Goal: Task Accomplishment & Management: Manage account settings

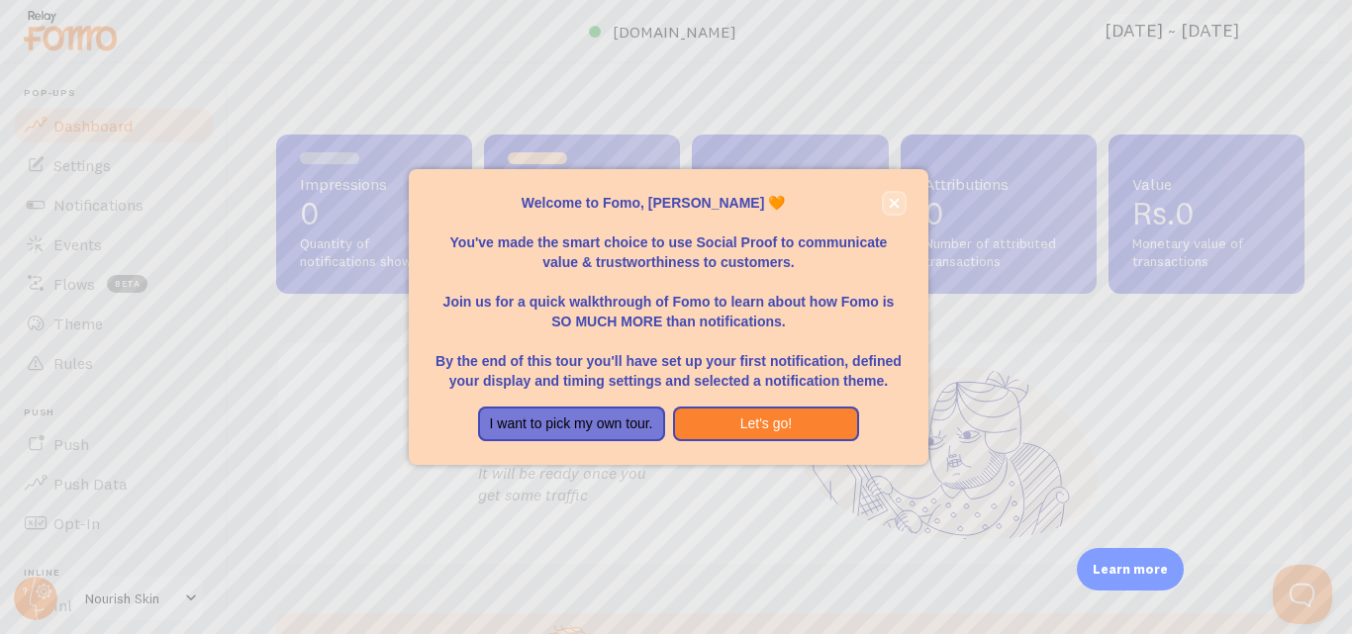
click at [901, 206] on button "close," at bounding box center [894, 203] width 21 height 21
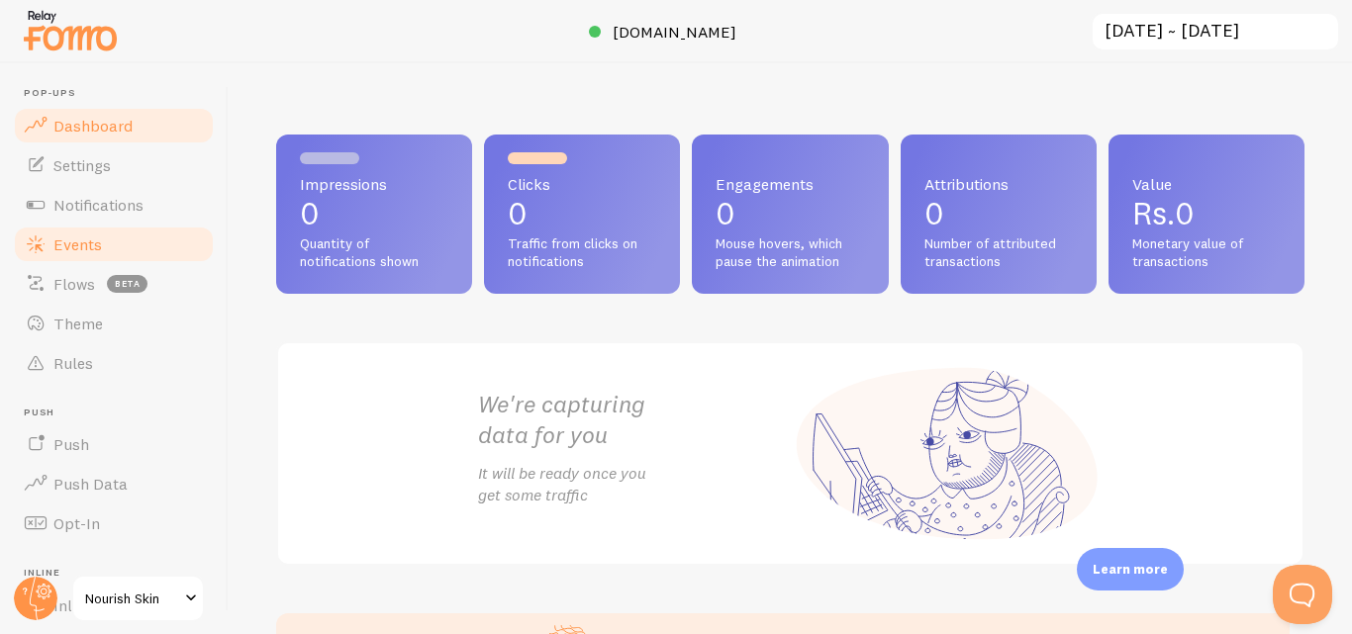
click at [104, 243] on link "Events" at bounding box center [114, 245] width 204 height 40
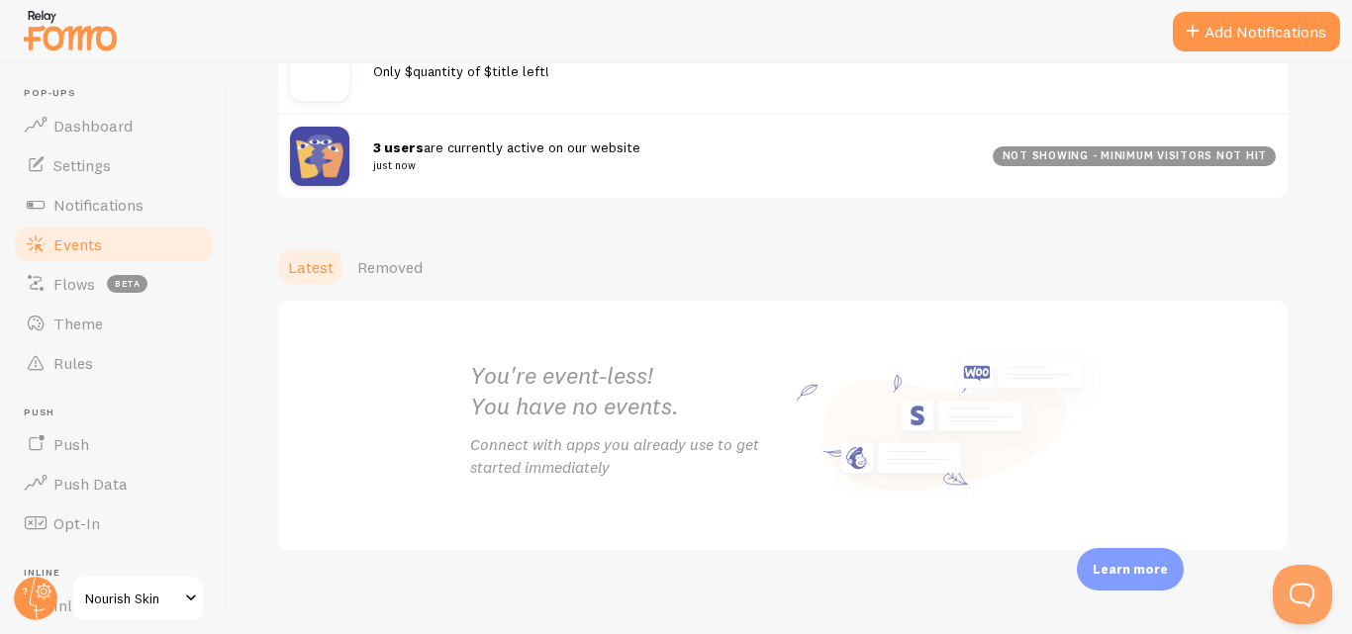
scroll to position [334, 0]
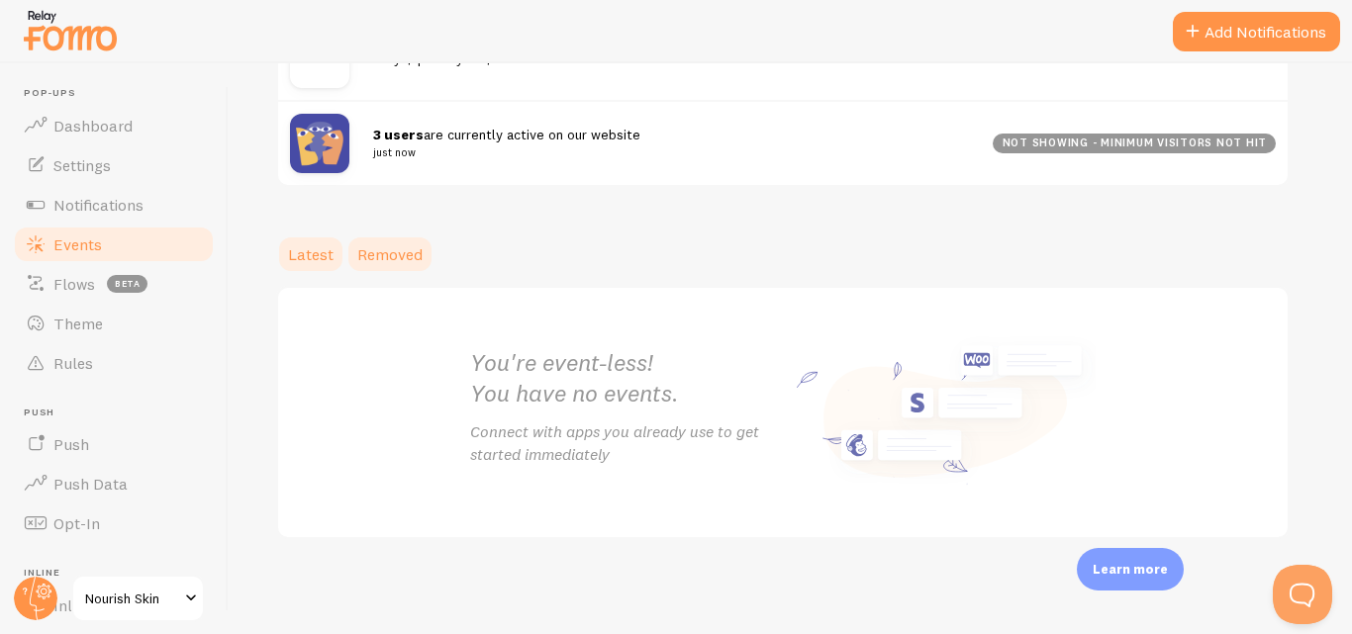
click at [394, 248] on span "Removed" at bounding box center [389, 254] width 65 height 20
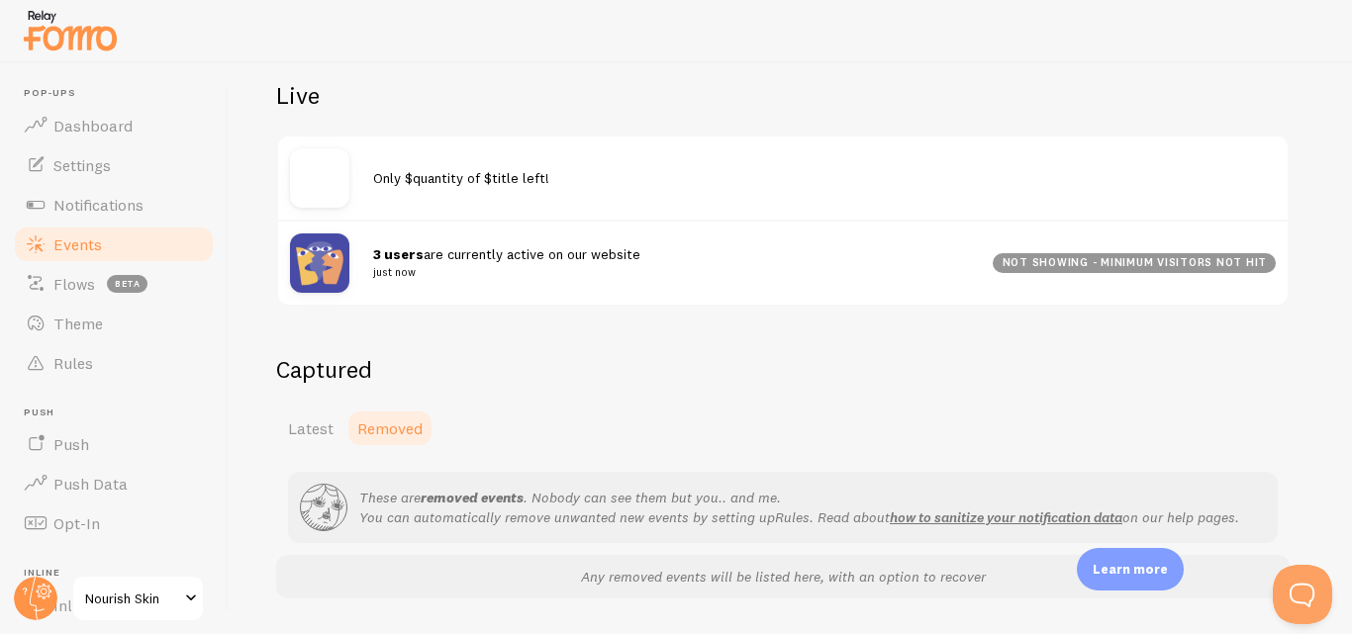
scroll to position [273, 0]
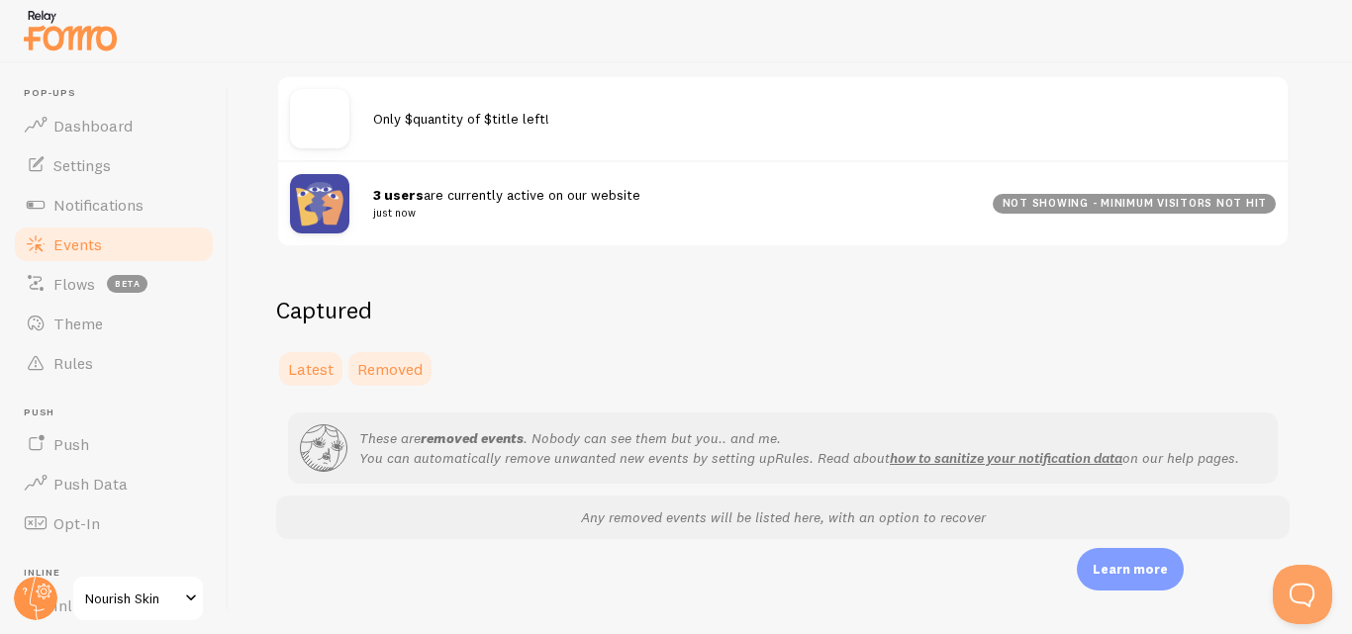
click at [320, 369] on span "Latest" at bounding box center [311, 369] width 46 height 20
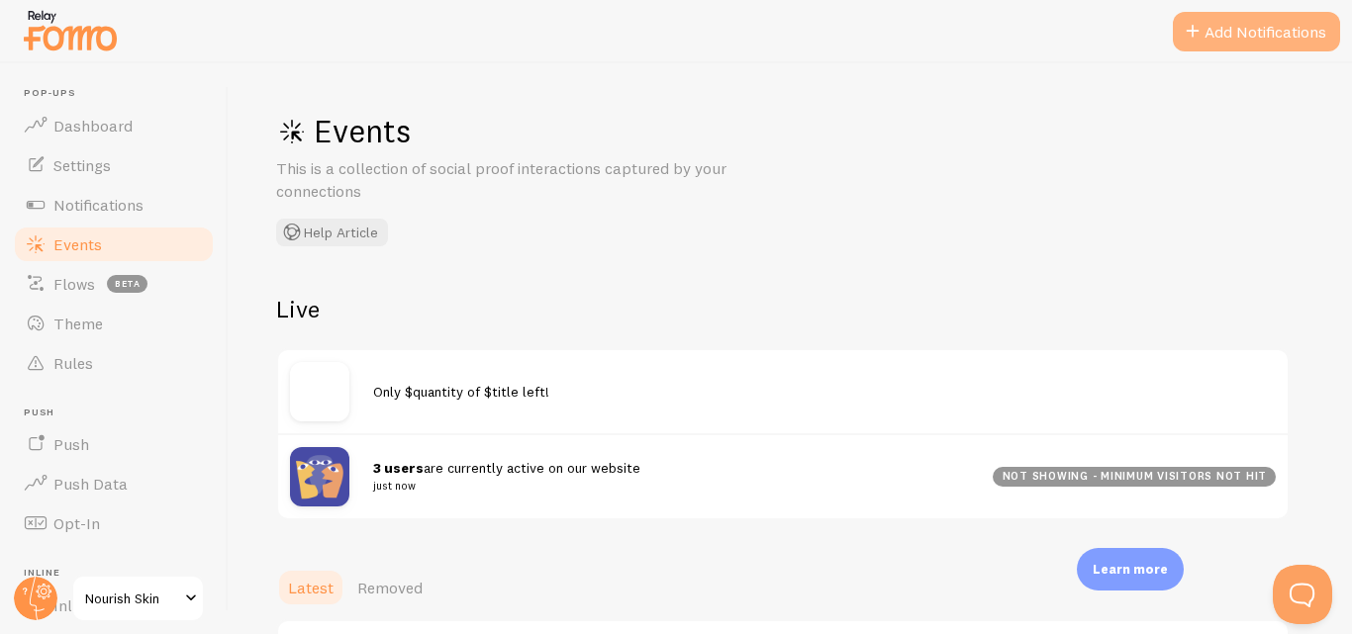
click at [1267, 18] on button "Add Notifications" at bounding box center [1256, 32] width 167 height 40
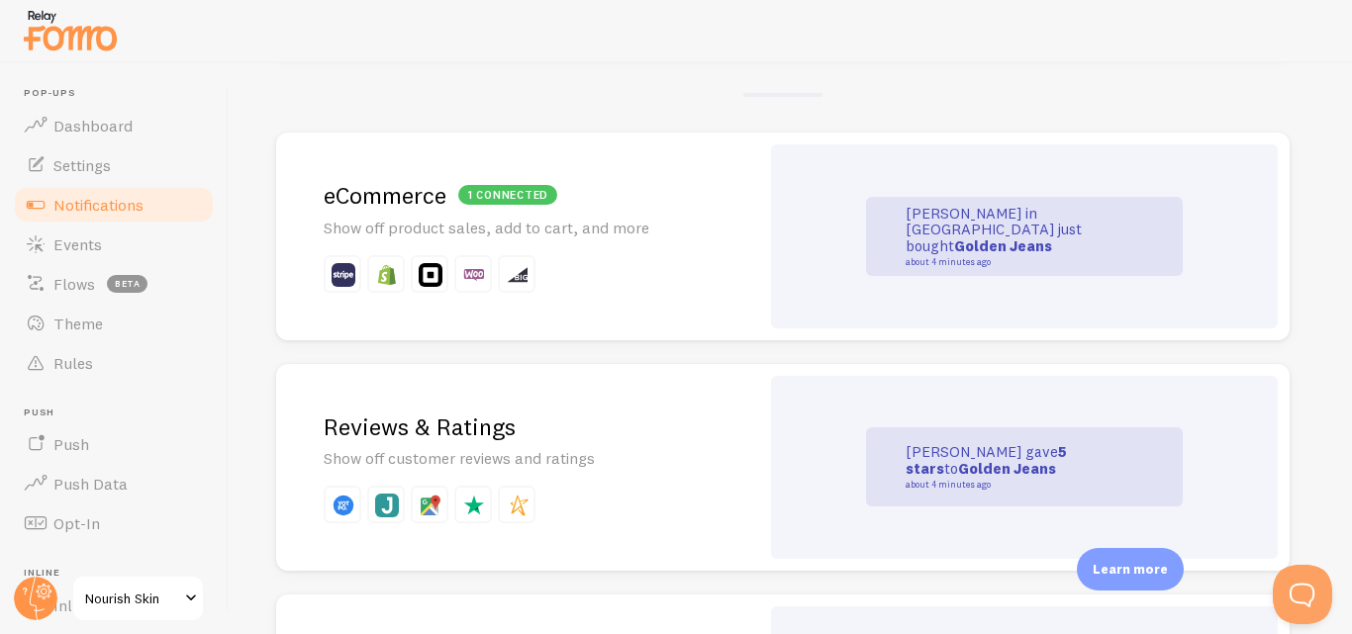
scroll to position [393, 0]
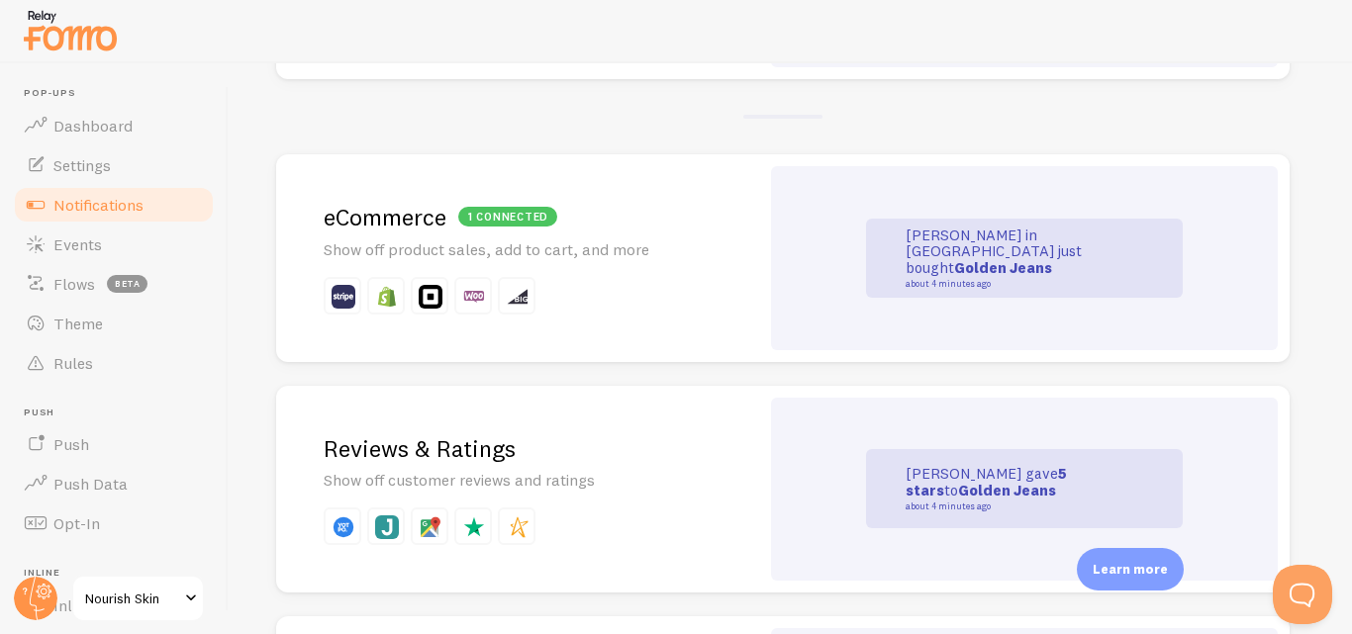
click at [997, 258] on strong "Golden Jeans" at bounding box center [1003, 267] width 98 height 19
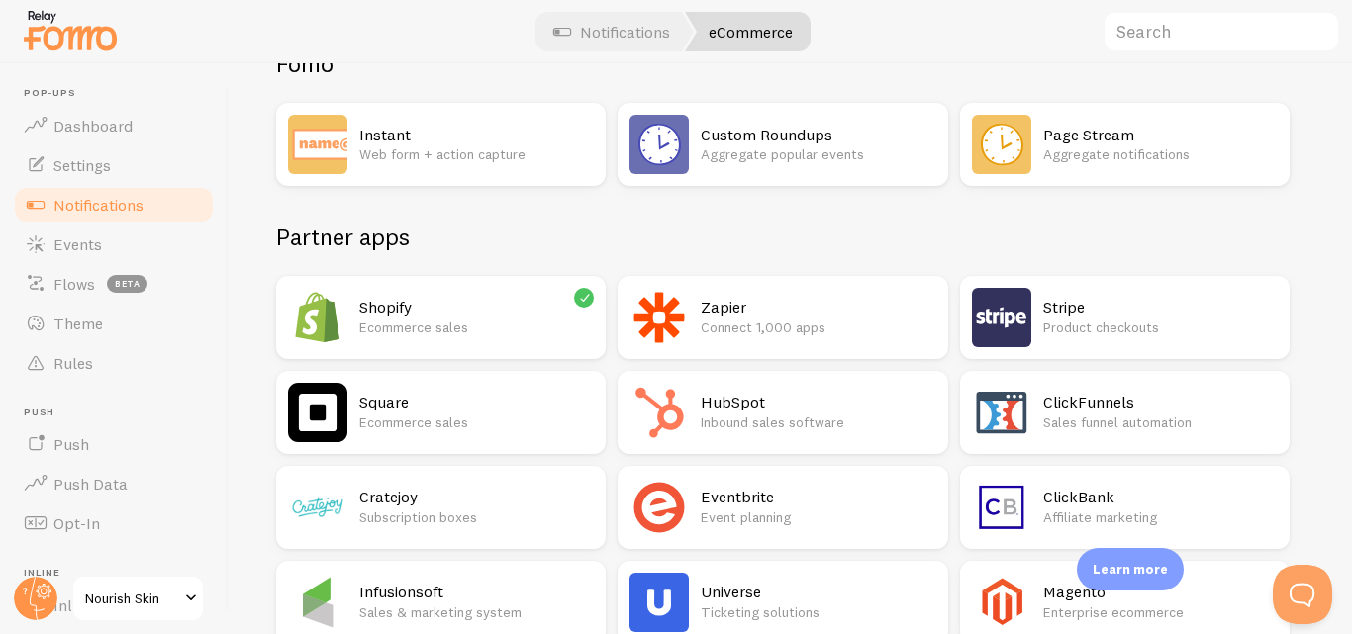
scroll to position [192, 0]
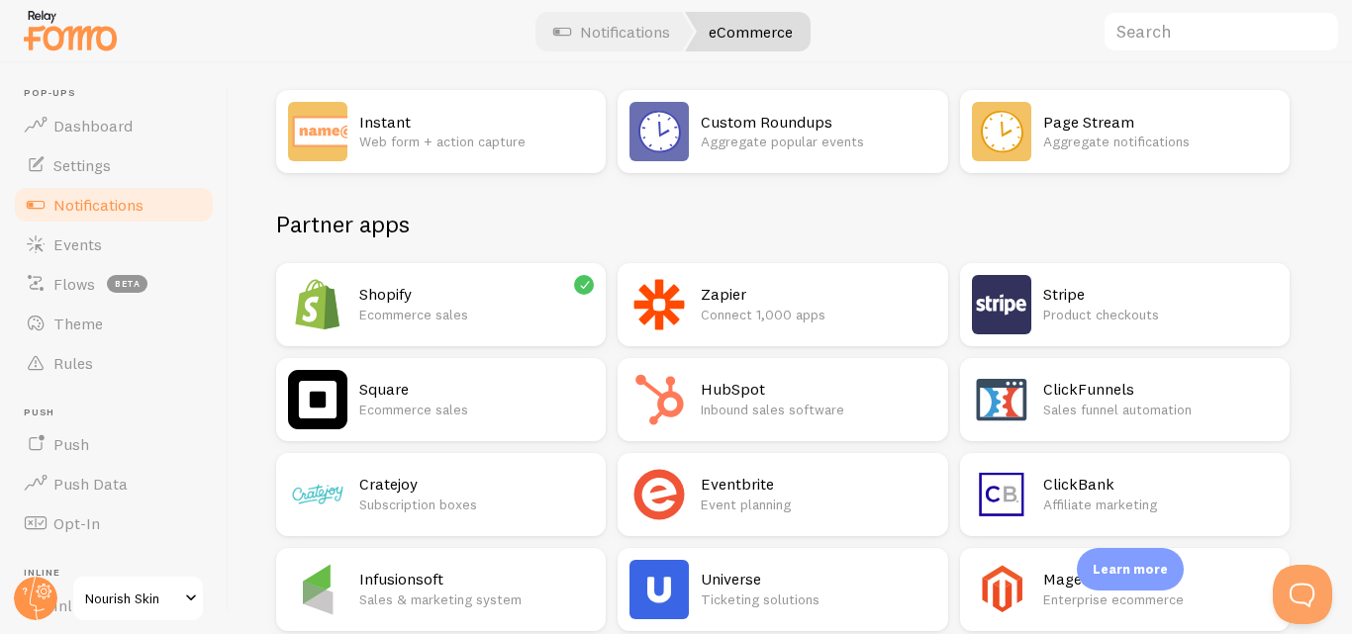
click at [519, 296] on h2 "Shopify" at bounding box center [476, 294] width 235 height 21
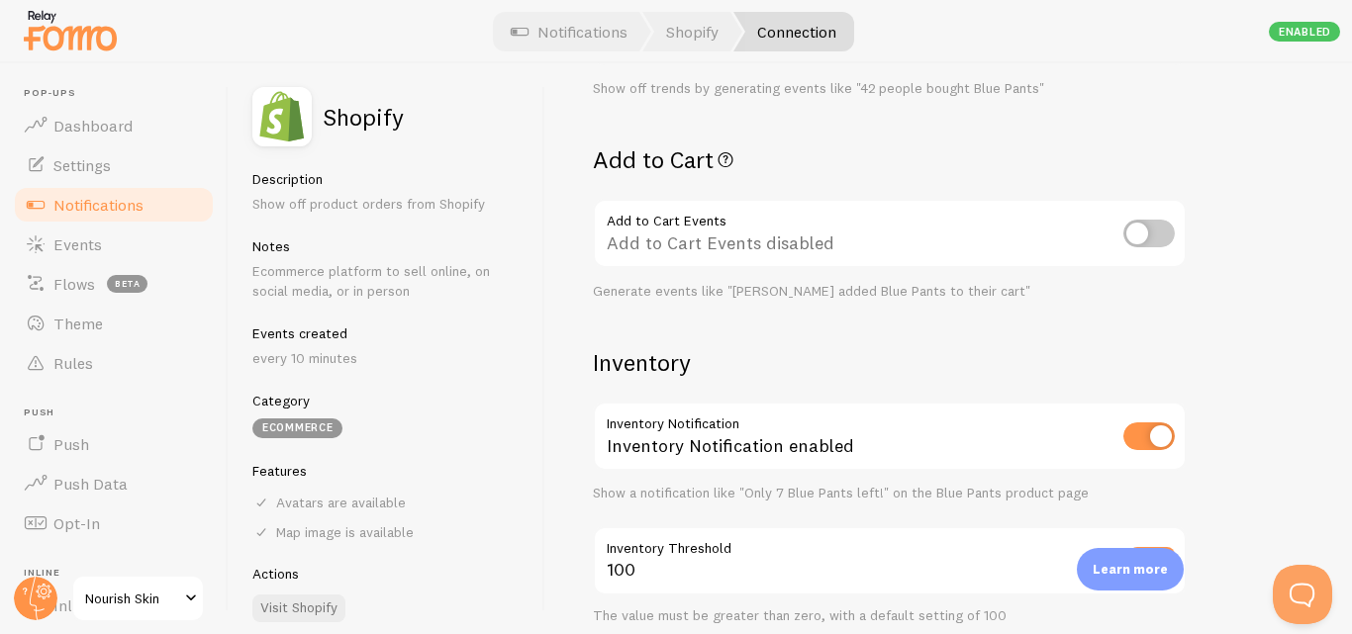
scroll to position [750, 0]
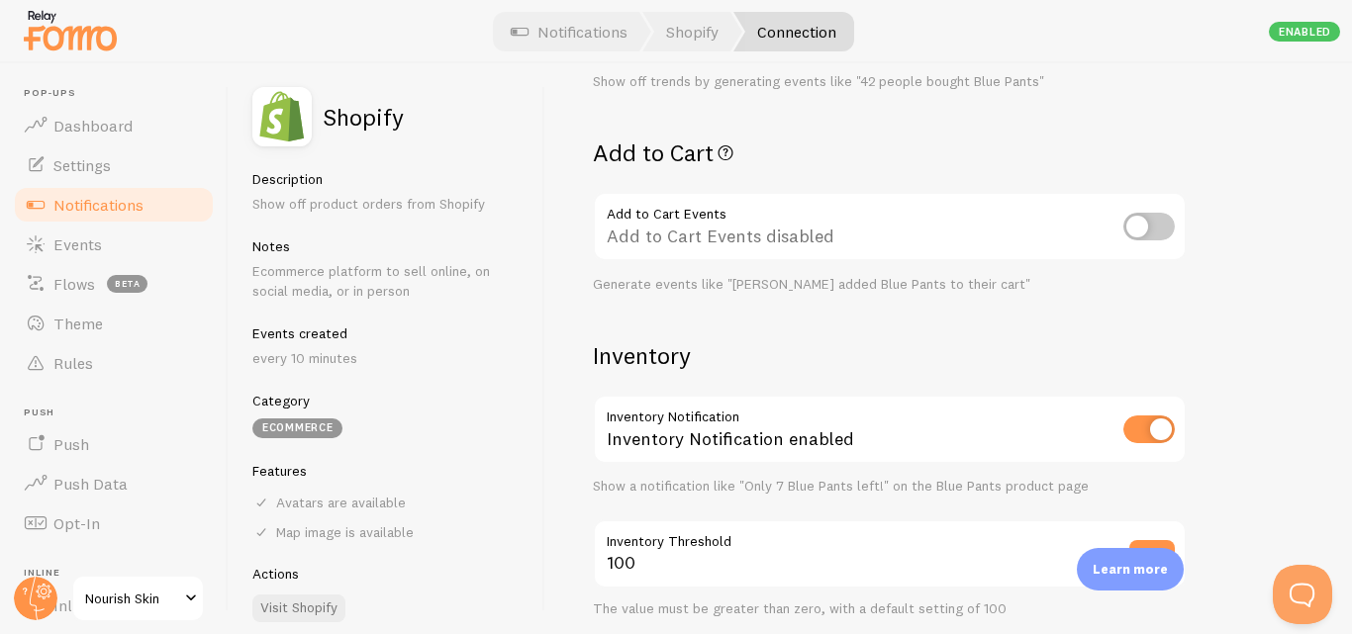
click at [1140, 225] on input "checkbox" at bounding box center [1148, 227] width 51 height 28
checkbox input "true"
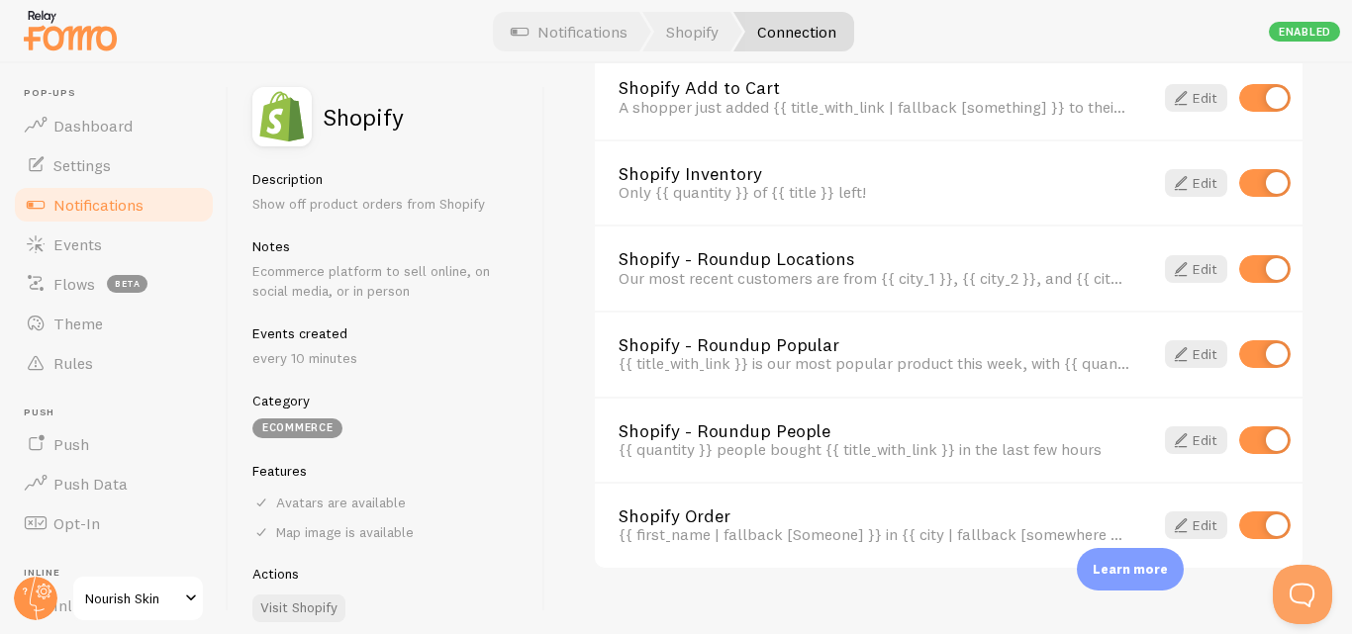
scroll to position [1534, 0]
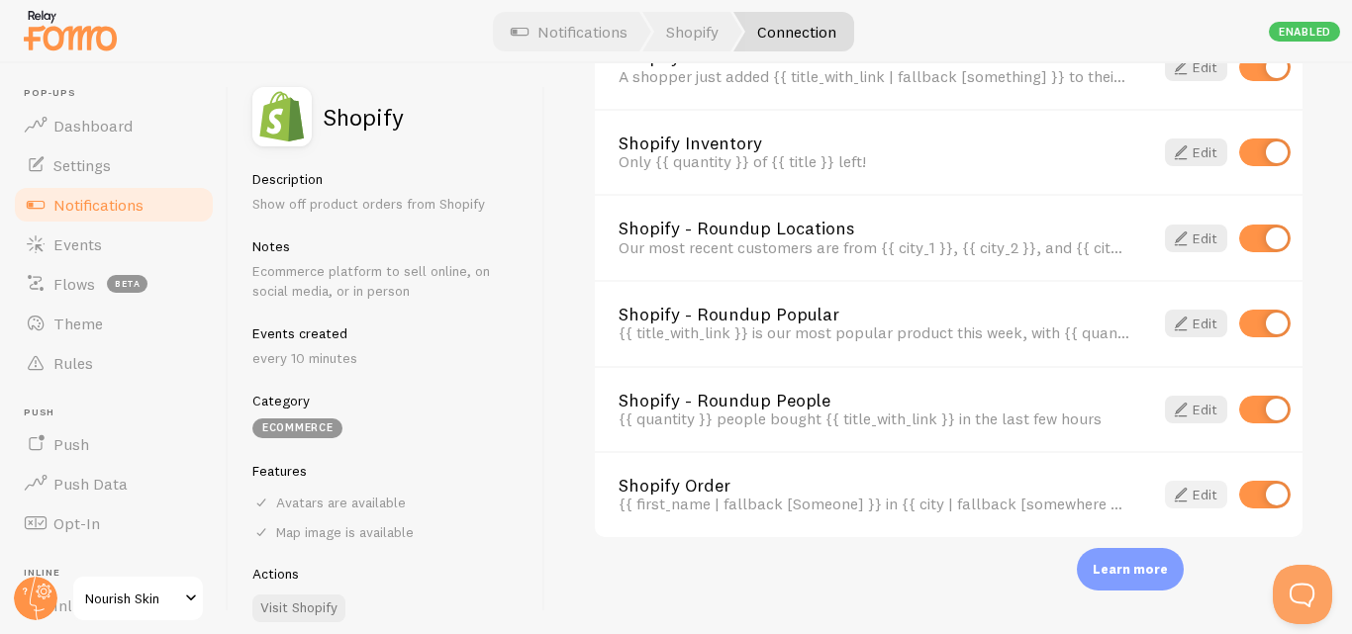
click at [1178, 497] on link "Edit" at bounding box center [1196, 495] width 62 height 28
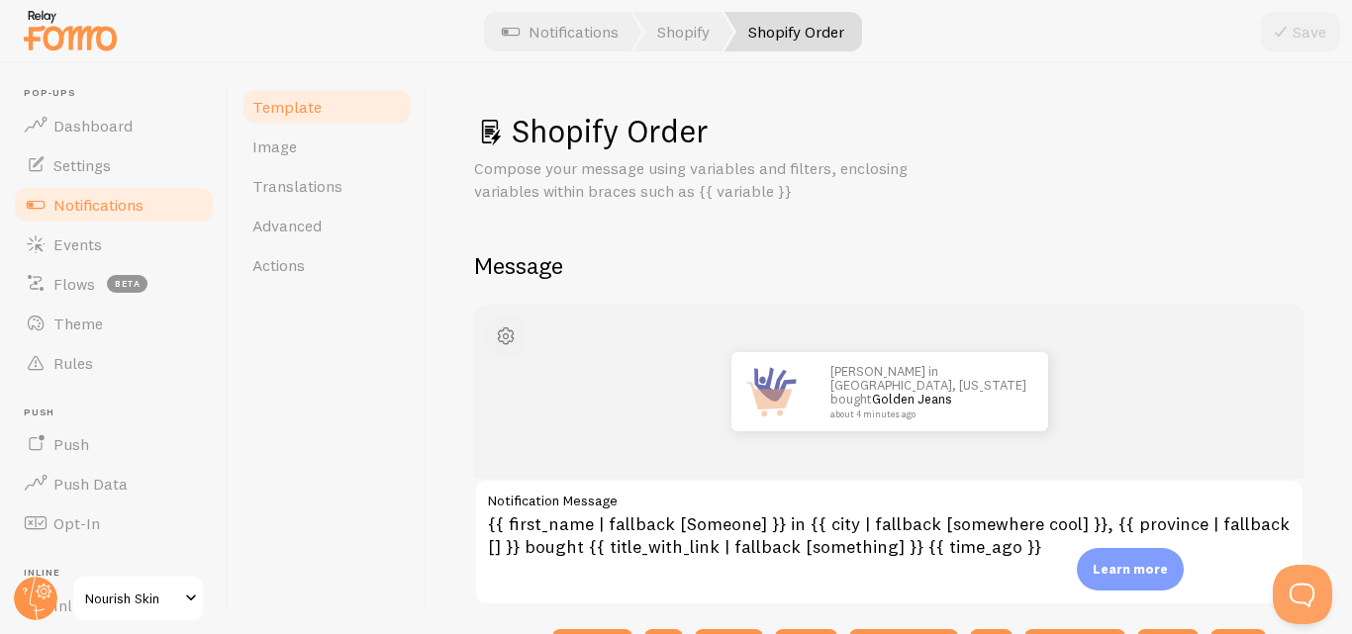
click at [506, 340] on span "button" at bounding box center [506, 337] width 24 height 24
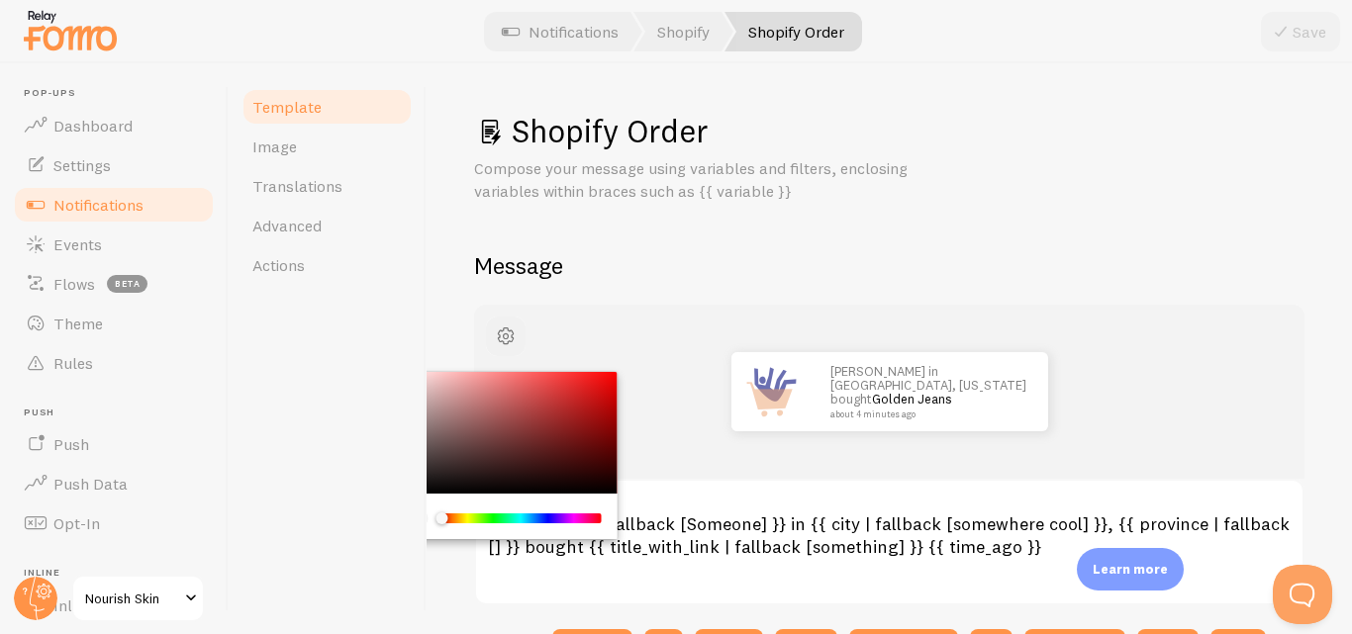
click at [504, 339] on span "button" at bounding box center [506, 337] width 24 height 24
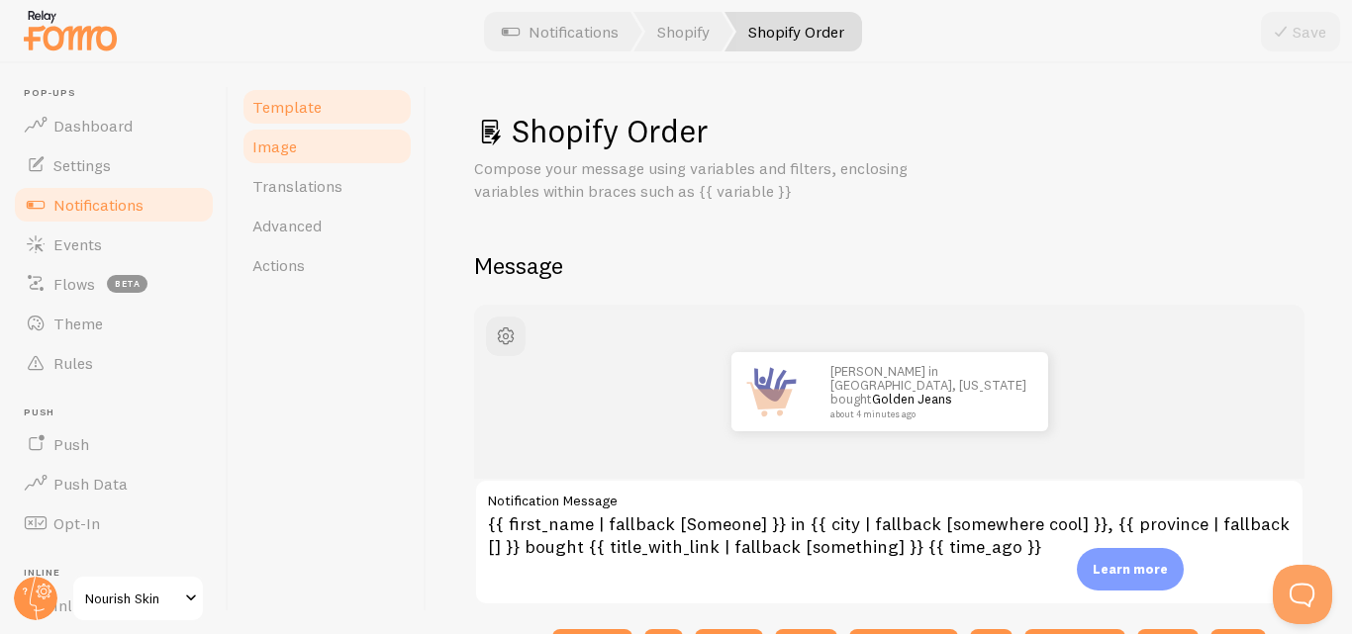
click at [317, 130] on link "Image" at bounding box center [327, 147] width 173 height 40
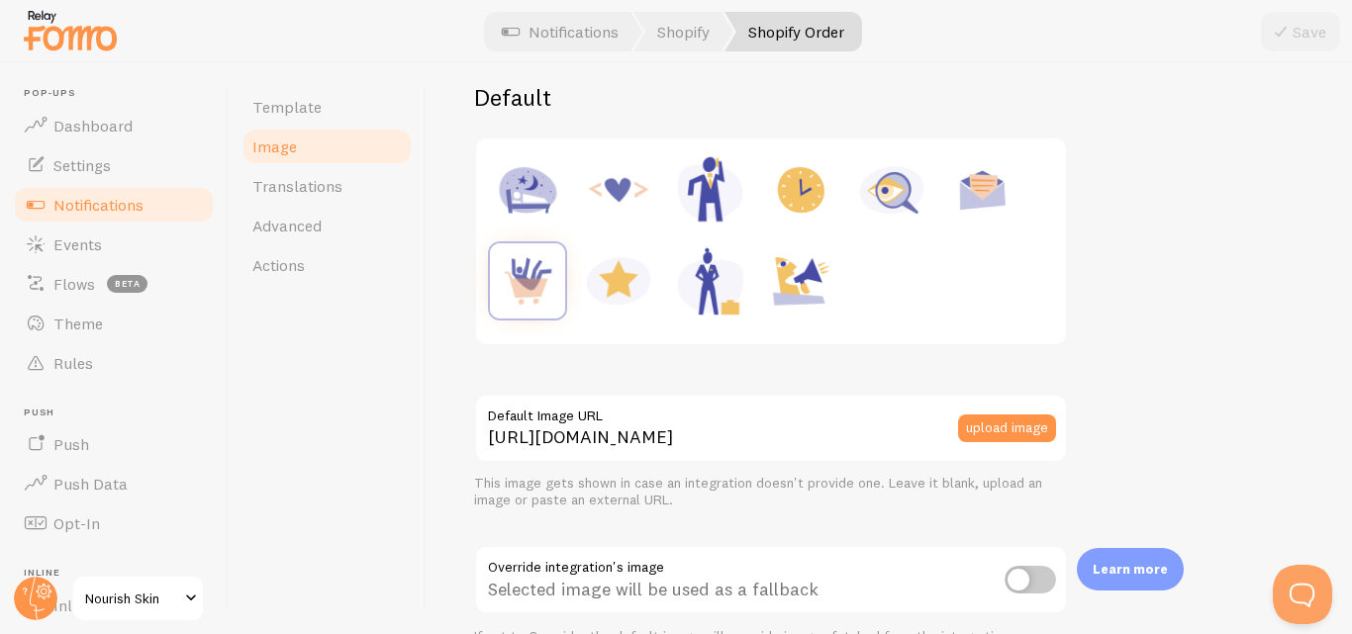
scroll to position [277, 0]
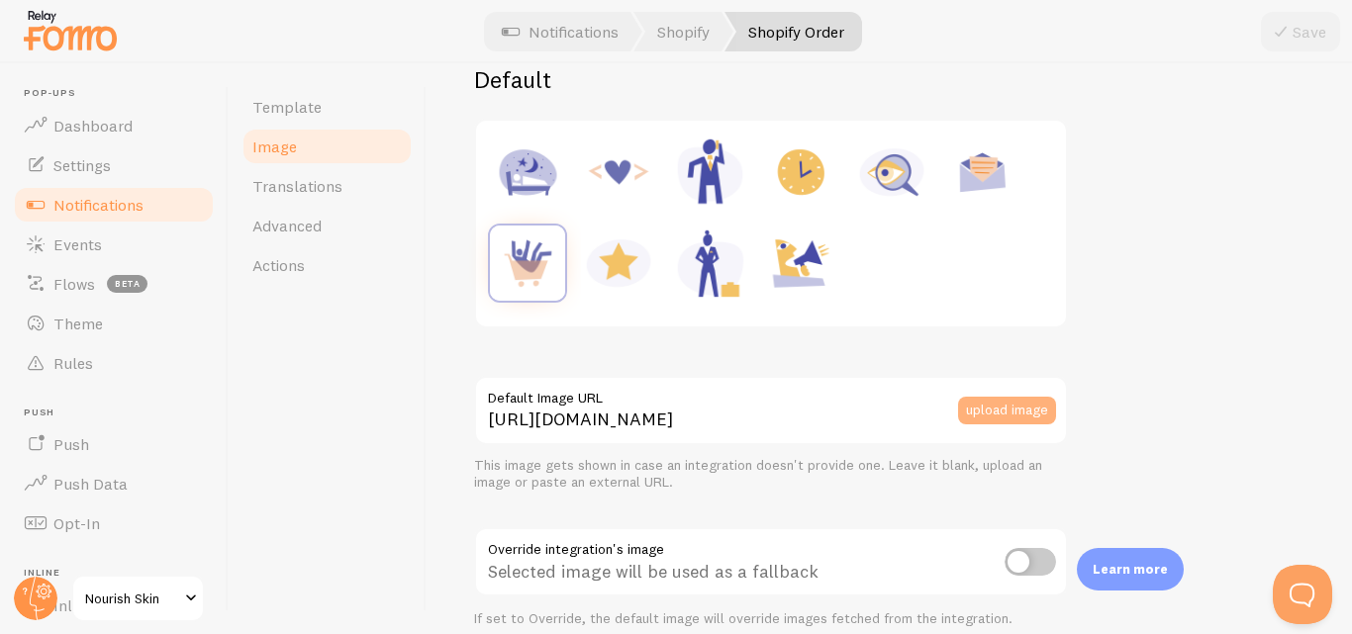
click at [1008, 410] on button "upload image" at bounding box center [1007, 411] width 98 height 28
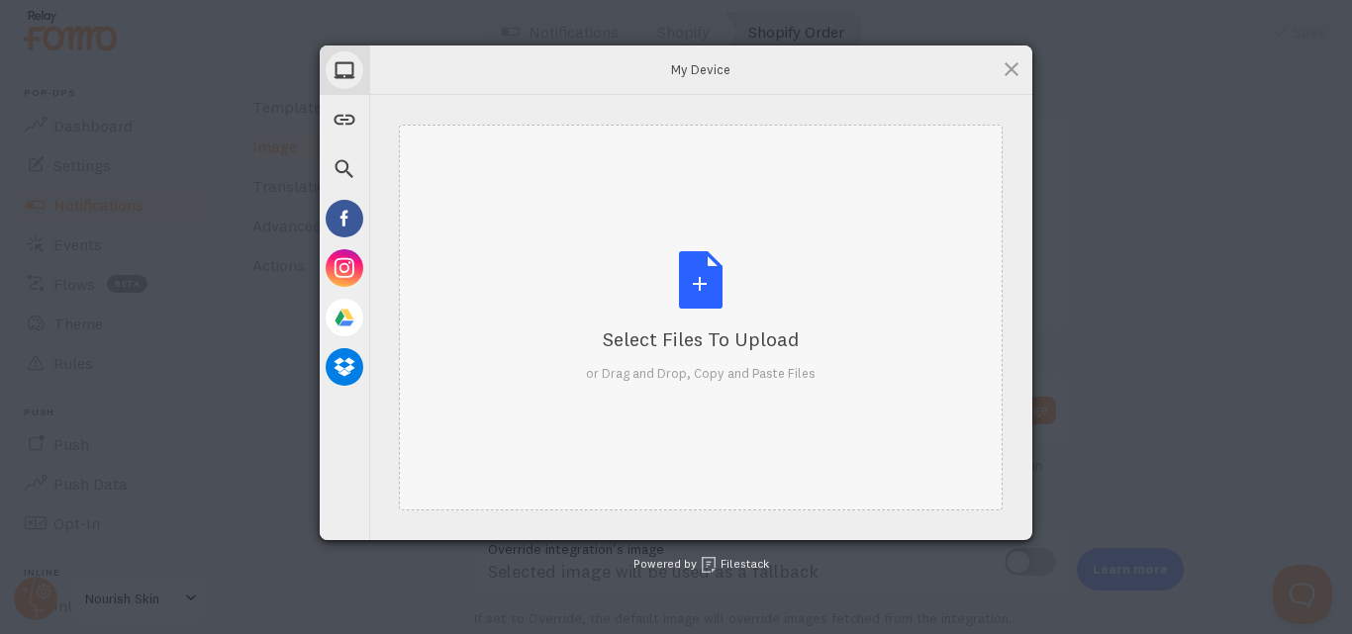
click at [702, 321] on div "Select Files to Upload or Drag and Drop, Copy and Paste Files" at bounding box center [701, 317] width 230 height 132
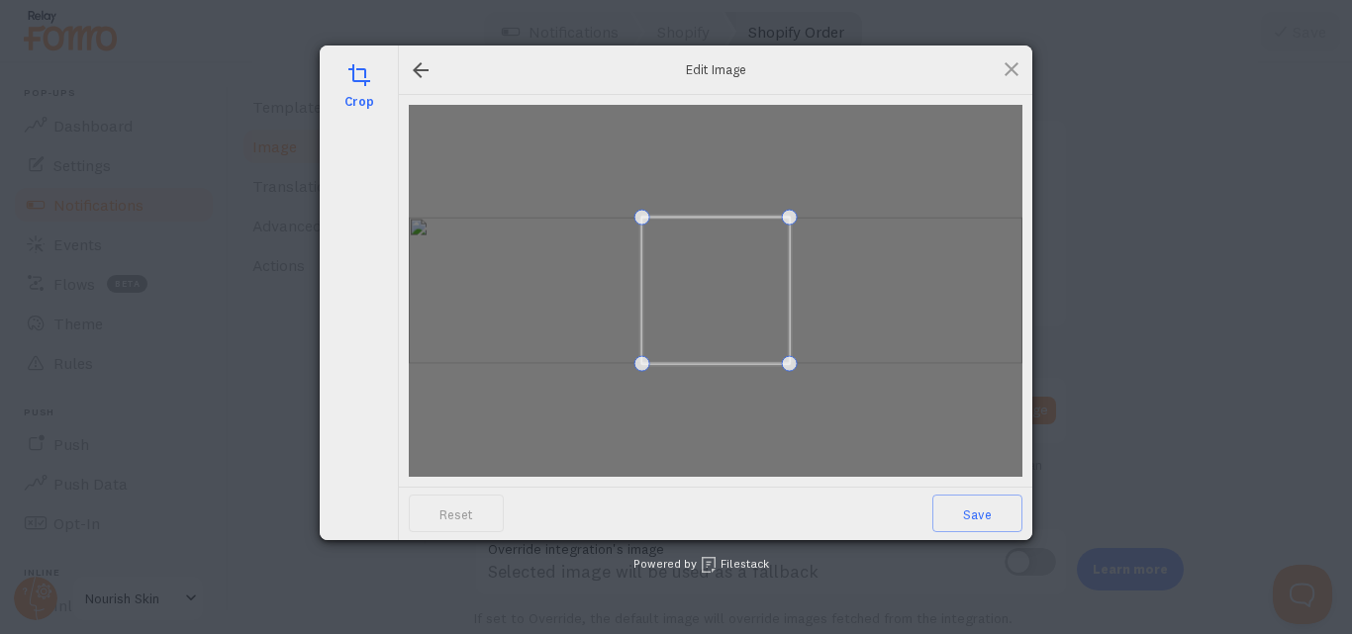
click at [854, 371] on div at bounding box center [716, 291] width 614 height 372
click at [880, 376] on div at bounding box center [716, 291] width 614 height 372
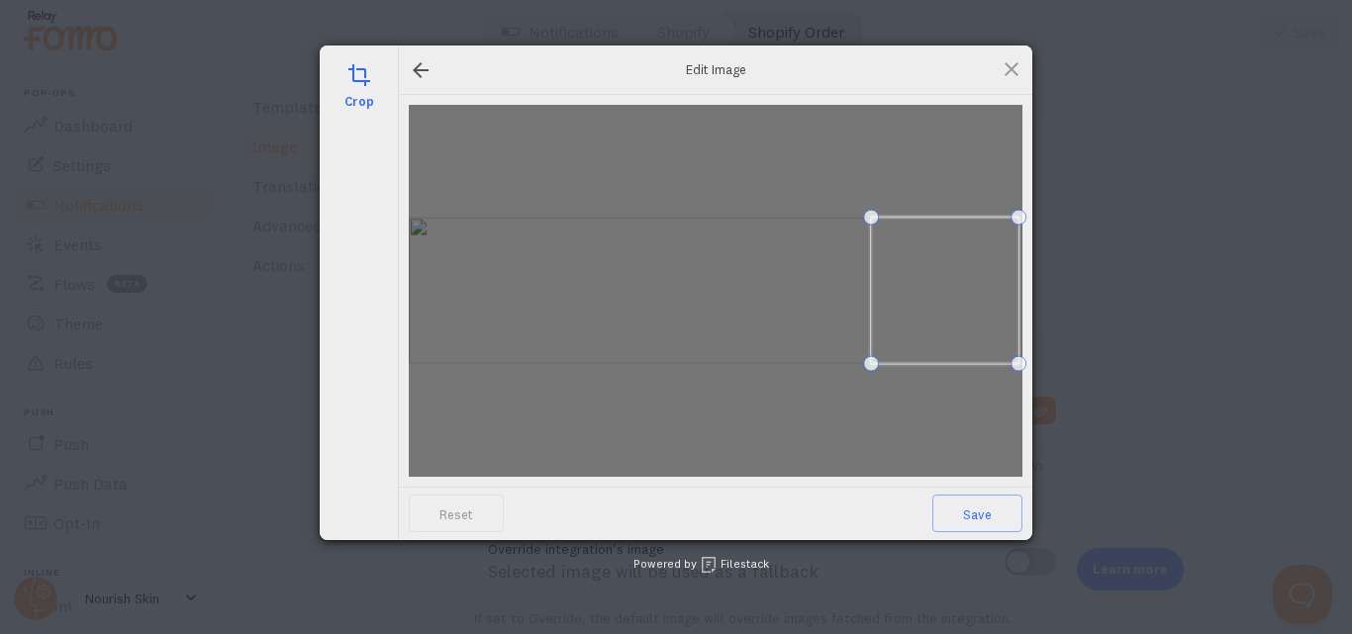
click at [969, 313] on span at bounding box center [944, 290] width 147 height 147
click at [930, 326] on div at bounding box center [716, 291] width 614 height 372
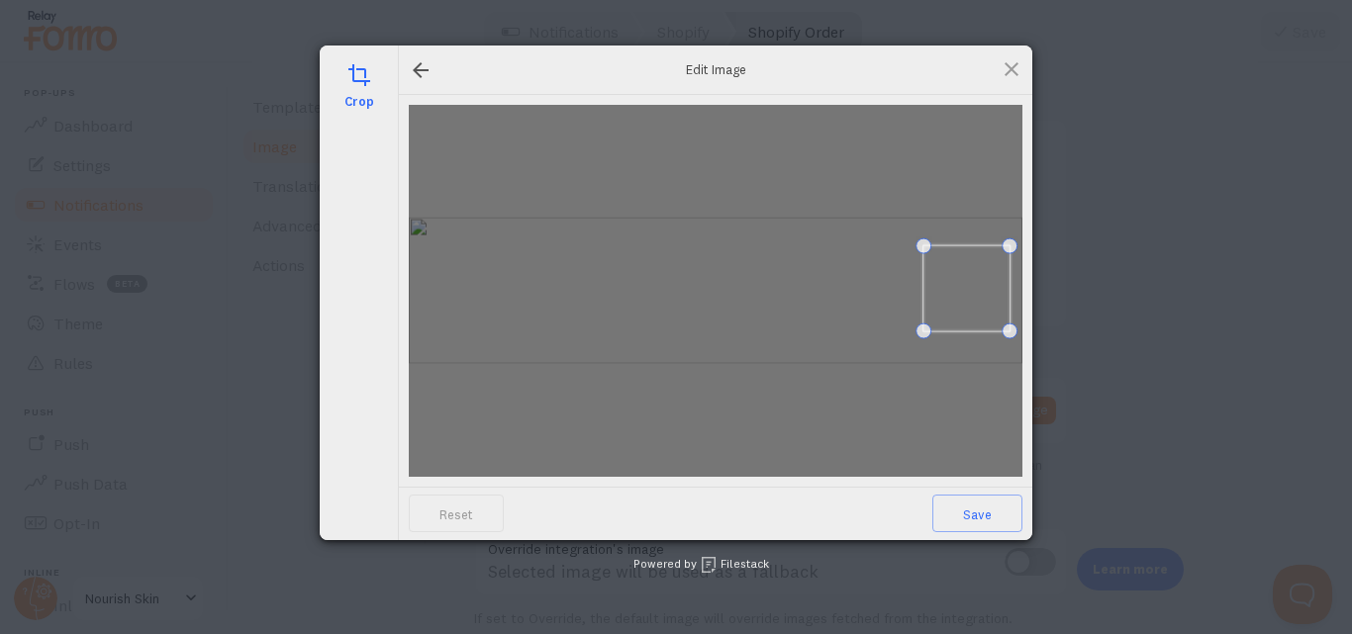
click at [966, 268] on span at bounding box center [966, 288] width 86 height 86
click at [936, 325] on span at bounding box center [932, 323] width 16 height 16
click at [986, 289] on span at bounding box center [964, 289] width 77 height 77
click at [978, 525] on span "Save" at bounding box center [977, 514] width 90 height 38
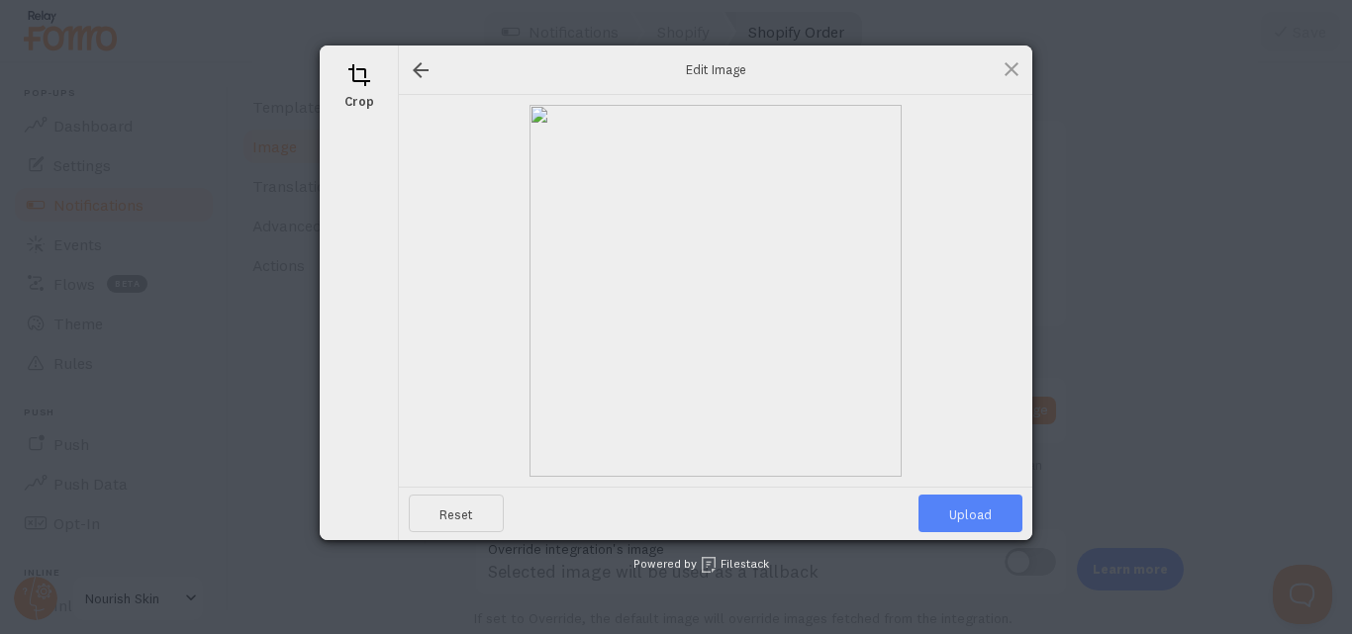
click at [978, 515] on span "Upload" at bounding box center [970, 514] width 104 height 38
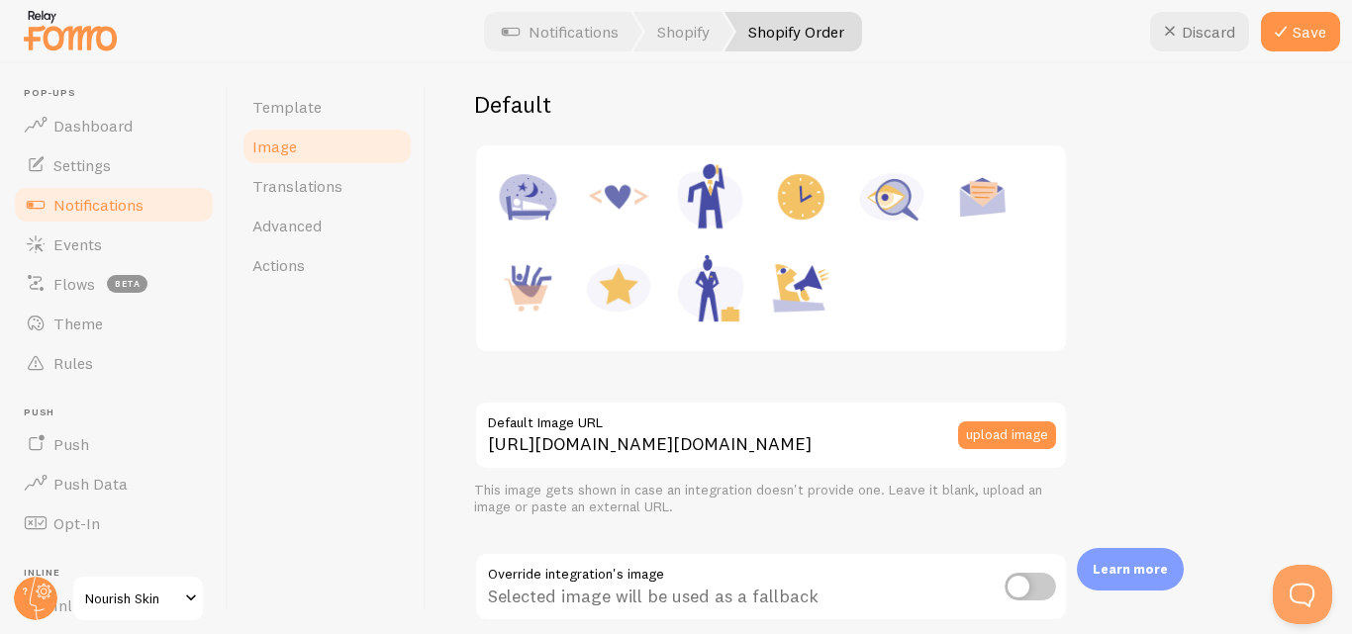
scroll to position [254, 0]
click at [964, 301] on div at bounding box center [771, 246] width 566 height 182
click at [527, 287] on img at bounding box center [527, 285] width 75 height 75
type input "[URL][DOMAIN_NAME]"
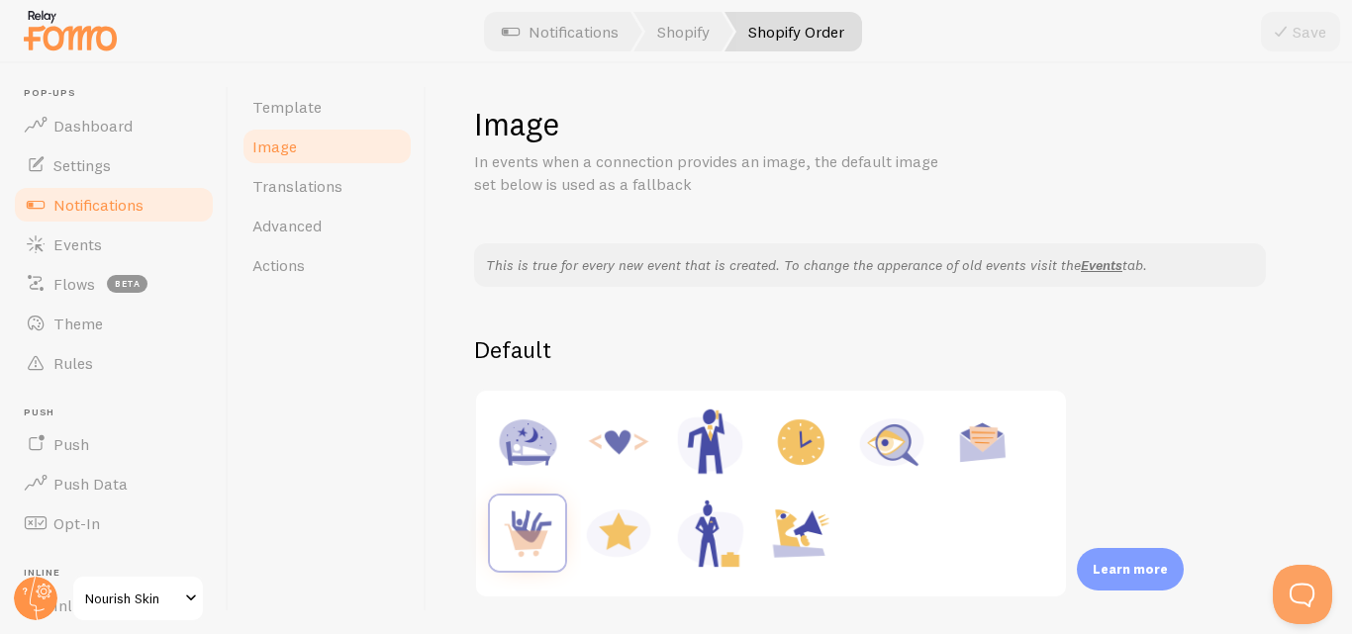
scroll to position [0, 0]
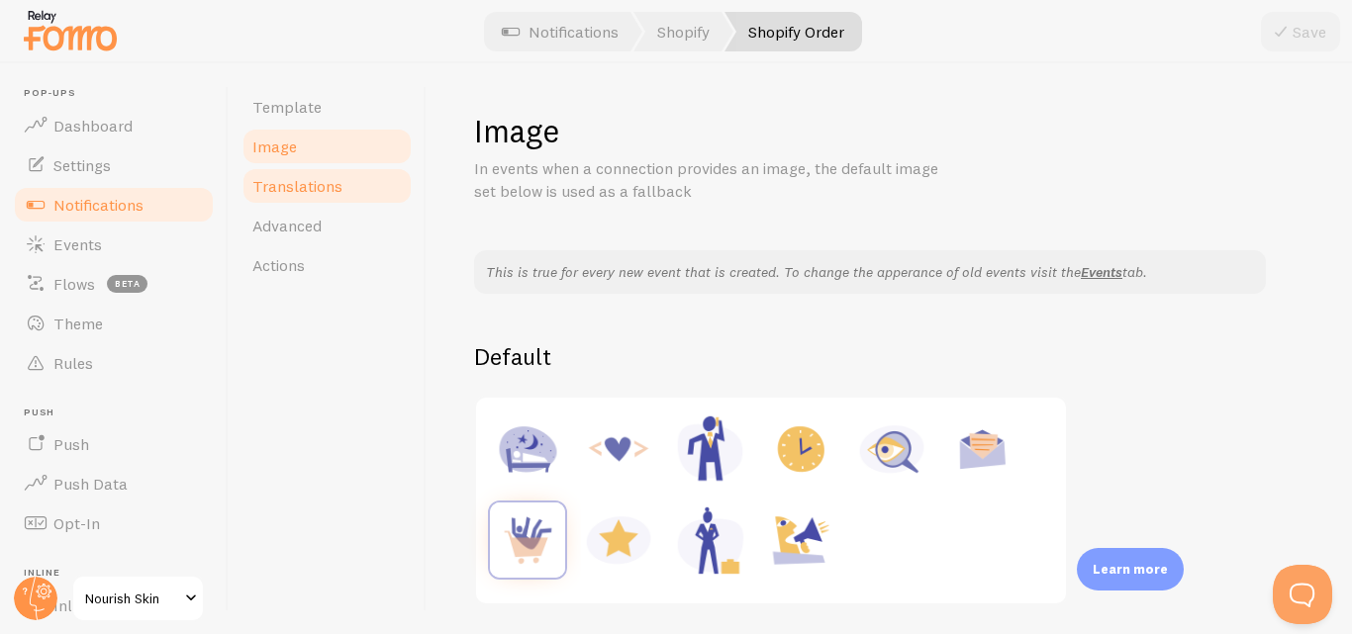
drag, startPoint x: 527, startPoint y: 287, endPoint x: 367, endPoint y: 203, distance: 180.2
click at [367, 203] on div "Template Image Translations Advanced Actions Image In events when a connection …" at bounding box center [790, 348] width 1123 height 571
click at [372, 186] on link "Translations" at bounding box center [327, 186] width 173 height 40
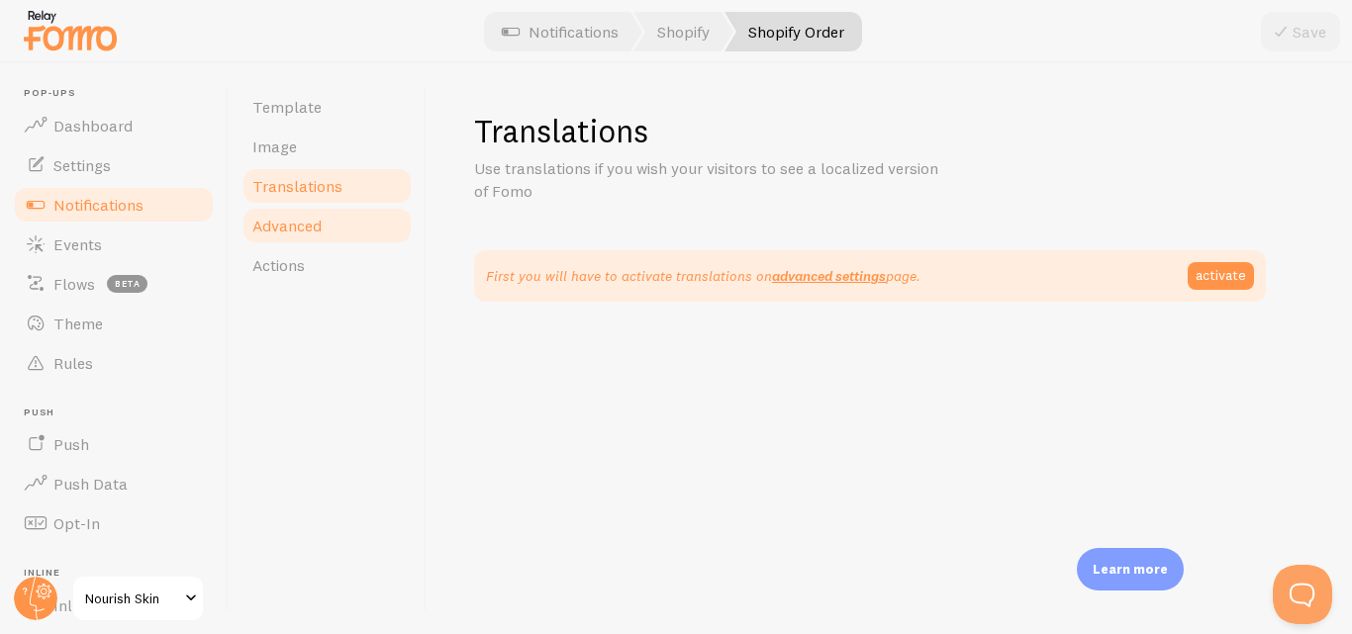
click at [351, 239] on link "Advanced" at bounding box center [327, 226] width 173 height 40
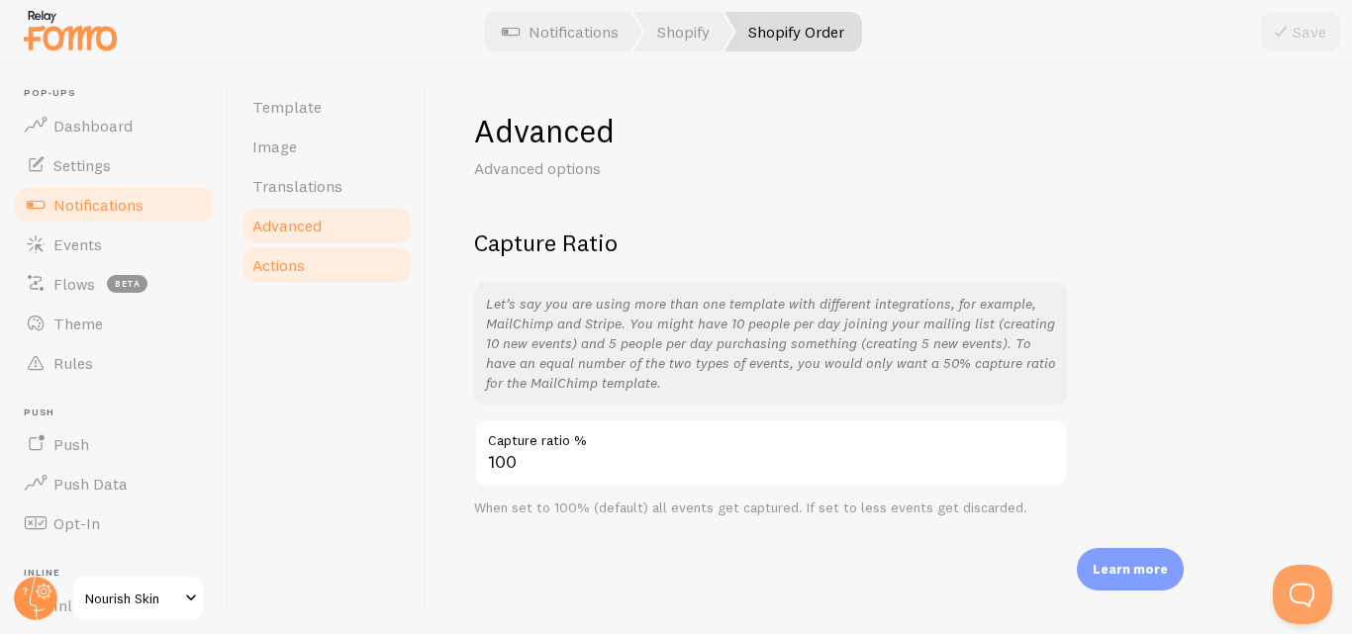
click at [331, 275] on link "Actions" at bounding box center [327, 265] width 173 height 40
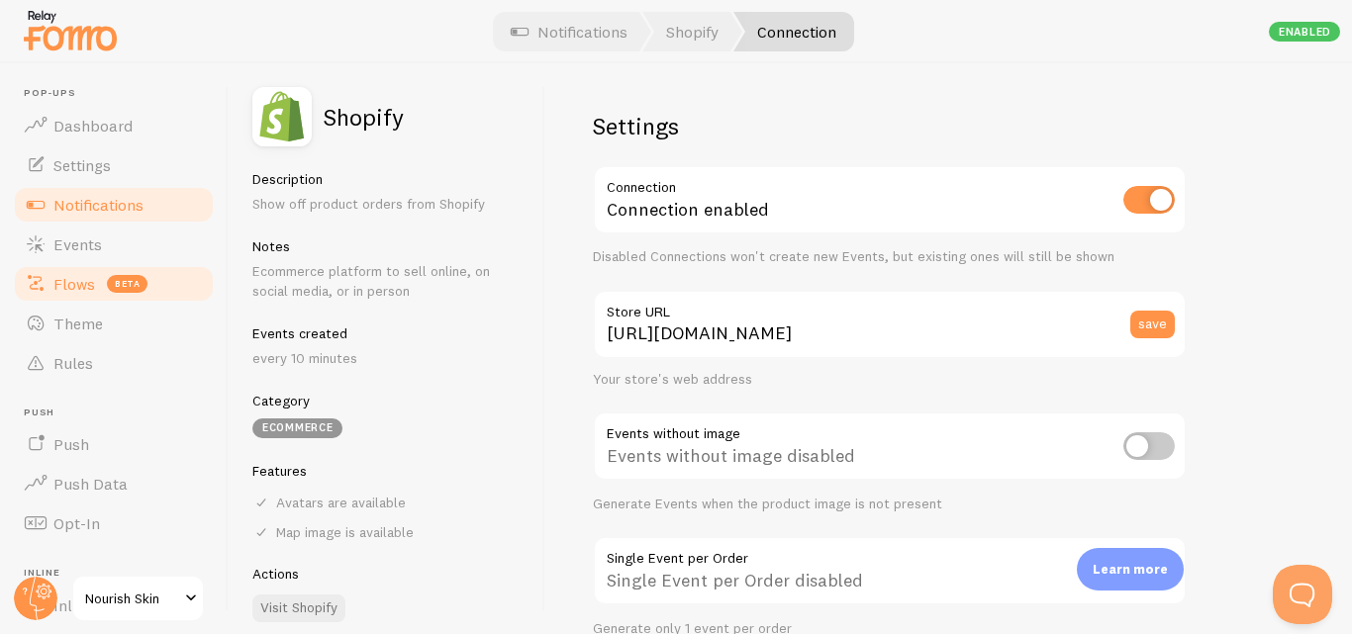
click at [83, 282] on span "Flows" at bounding box center [74, 284] width 42 height 20
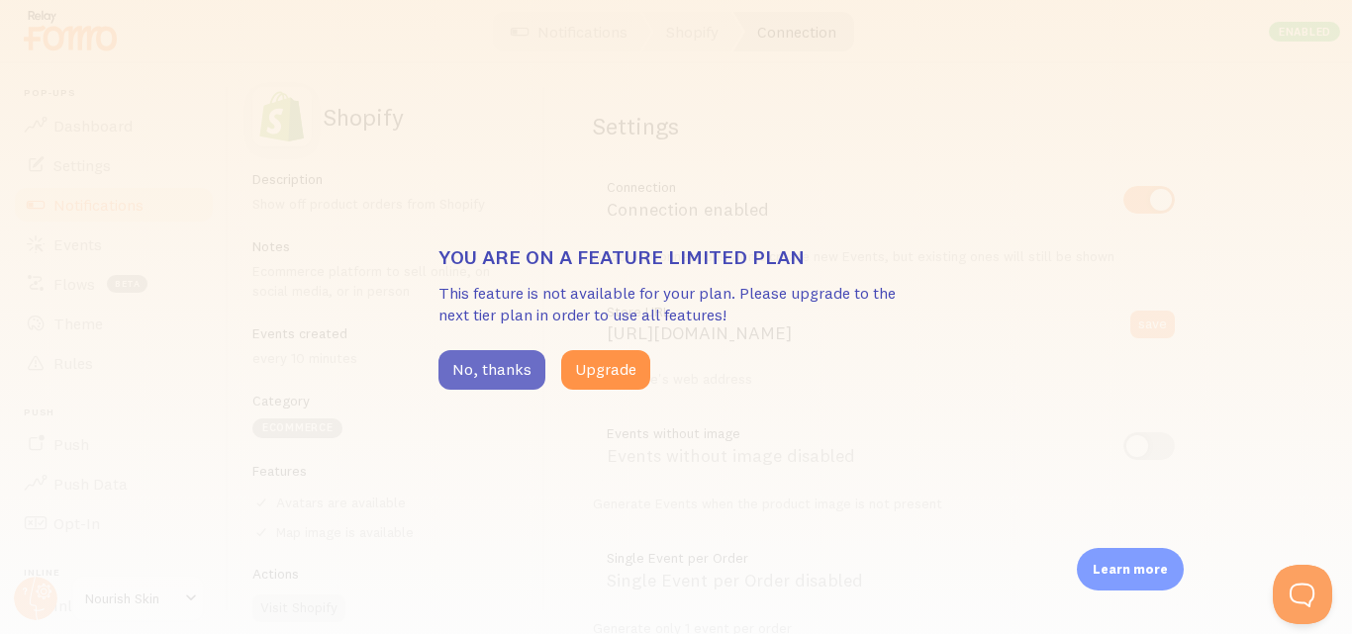
click at [463, 368] on button "No, thanks" at bounding box center [491, 370] width 107 height 40
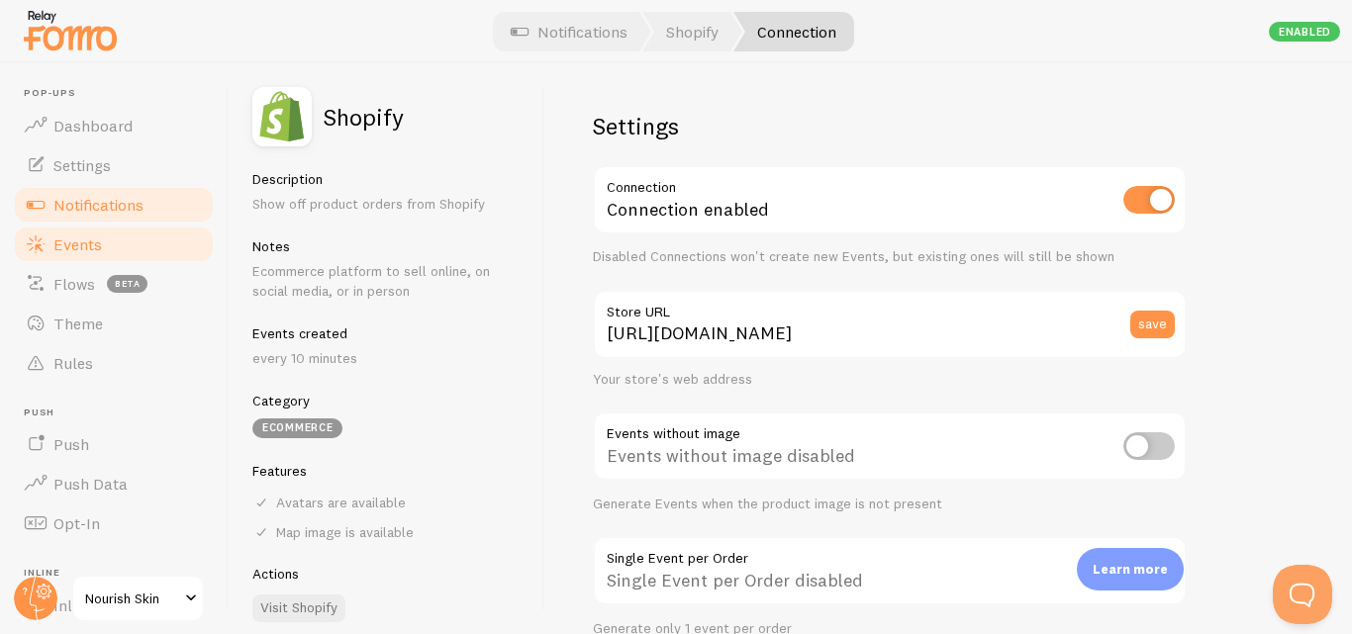
click at [112, 248] on link "Events" at bounding box center [114, 245] width 204 height 40
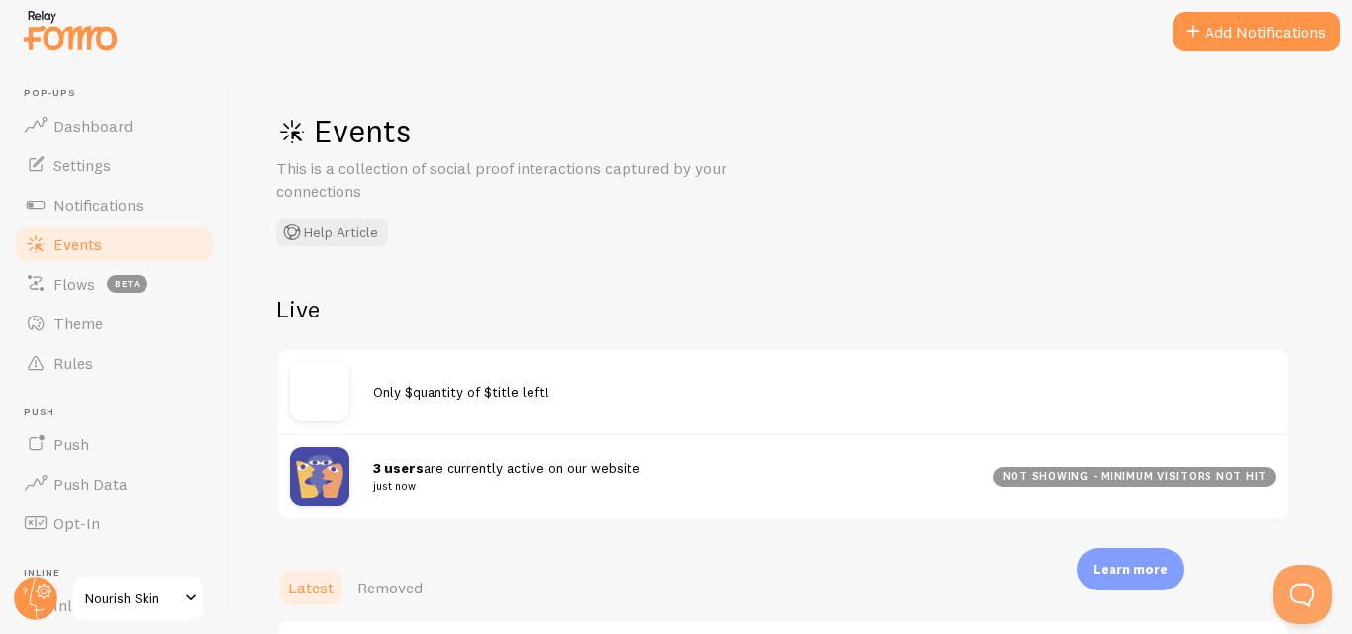
click at [1169, 471] on div "not showing - minimum visitors not hit" at bounding box center [1134, 477] width 283 height 20
click at [1174, 393] on div "Only $quantity of $title left!" at bounding box center [824, 391] width 903 height 19
click at [1246, 42] on button "Add Notifications" at bounding box center [1256, 32] width 167 height 40
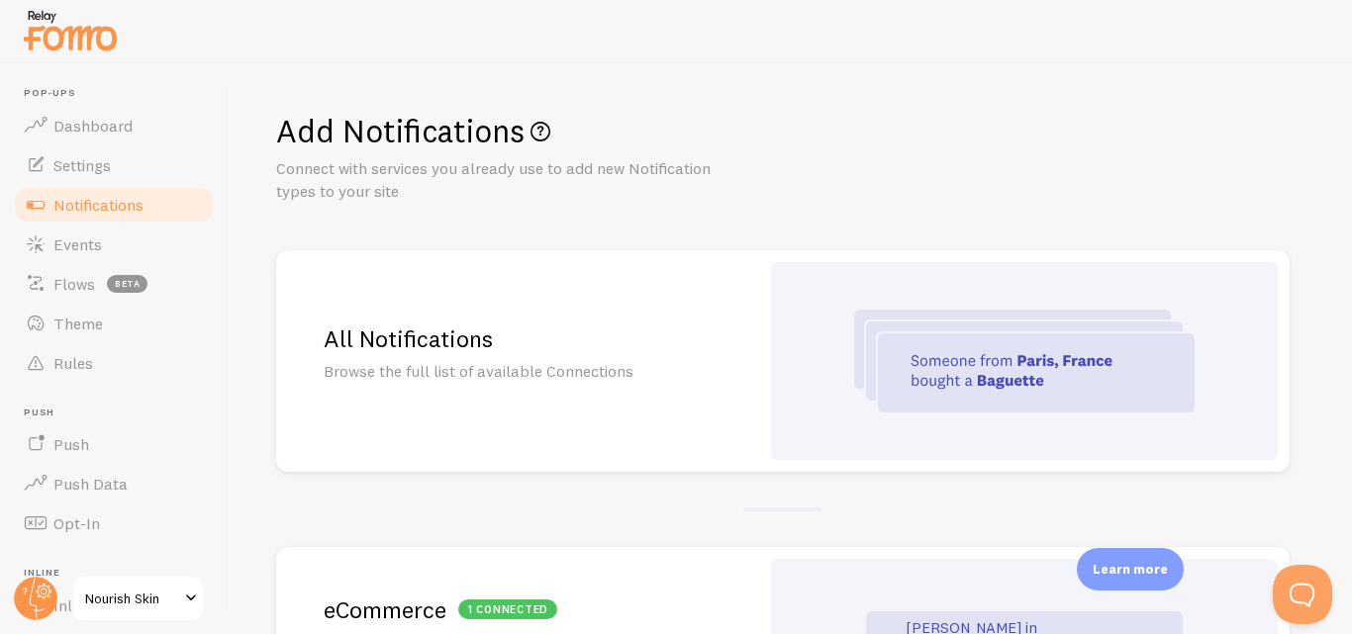
click at [866, 370] on img at bounding box center [1024, 361] width 340 height 103
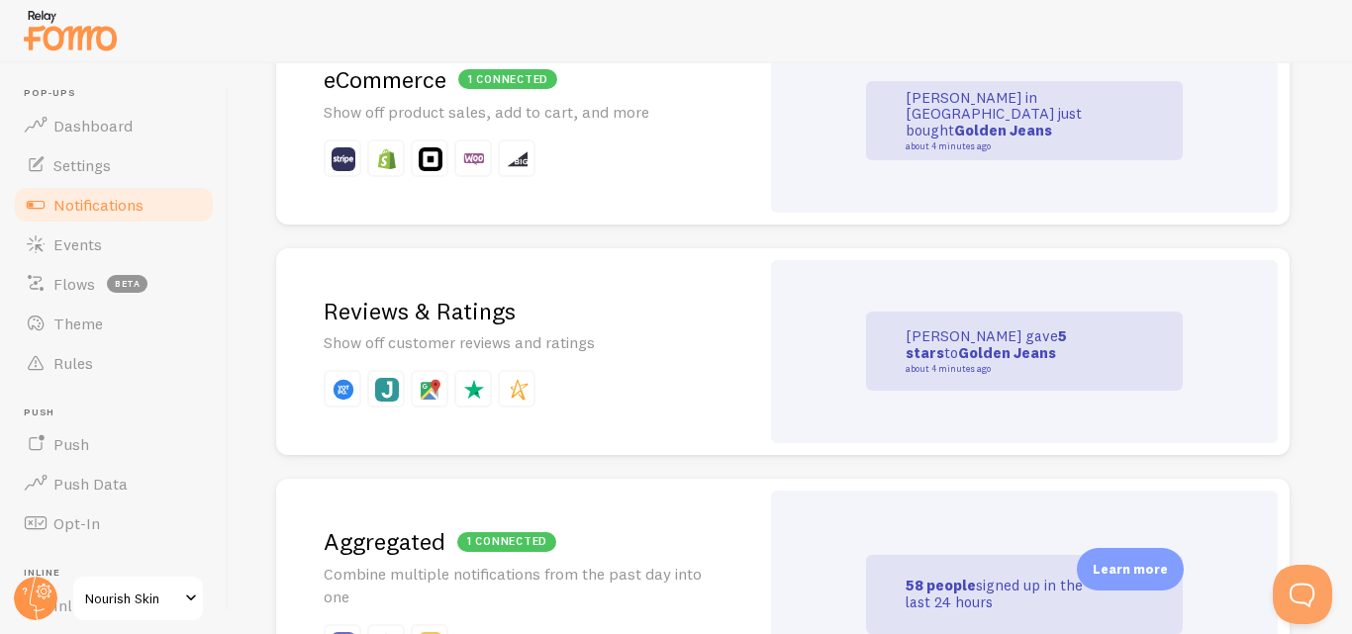
scroll to position [531, 0]
click at [722, 314] on div "Reviews & Ratings Show off customer reviews and ratings" at bounding box center [517, 351] width 483 height 208
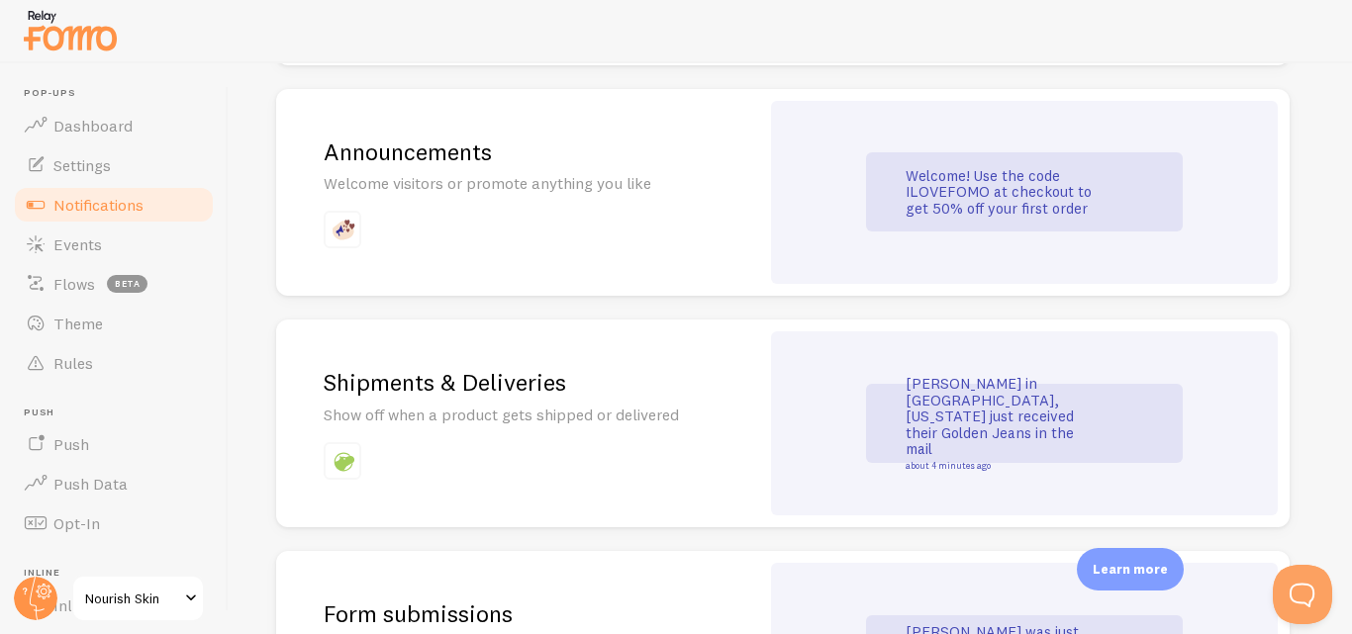
scroll to position [1431, 0]
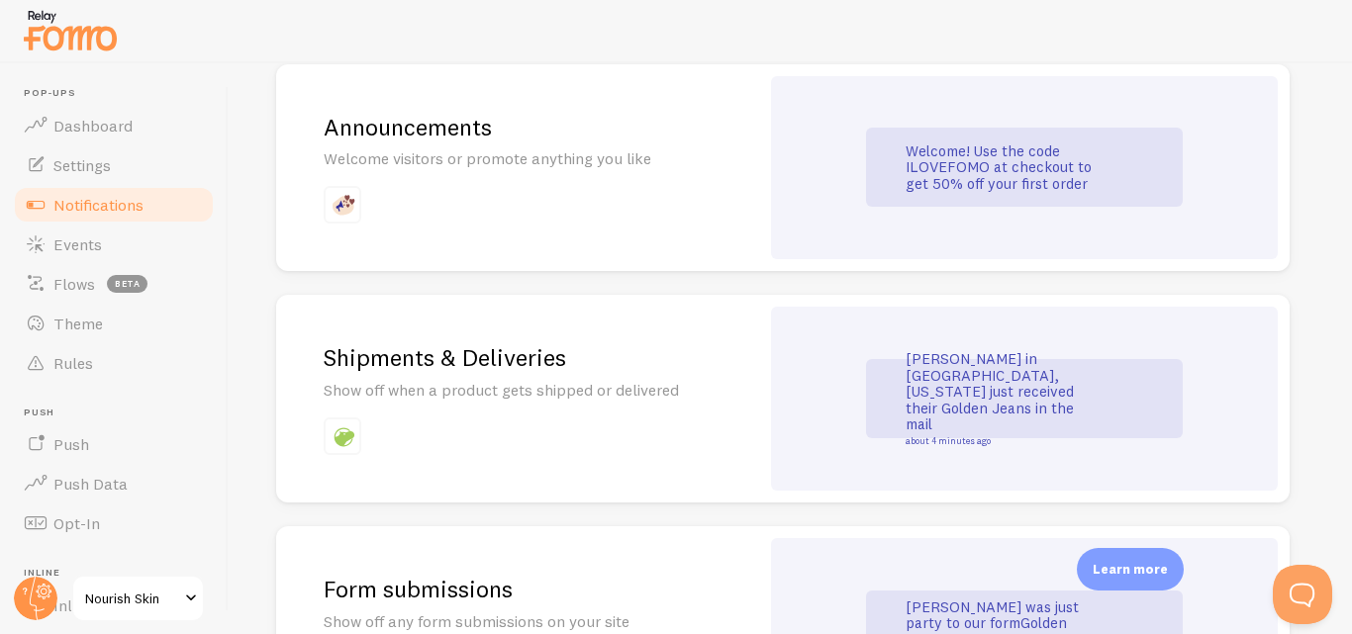
click at [758, 159] on div "Announcements Welcome visitors or promote anything you like" at bounding box center [517, 168] width 483 height 208
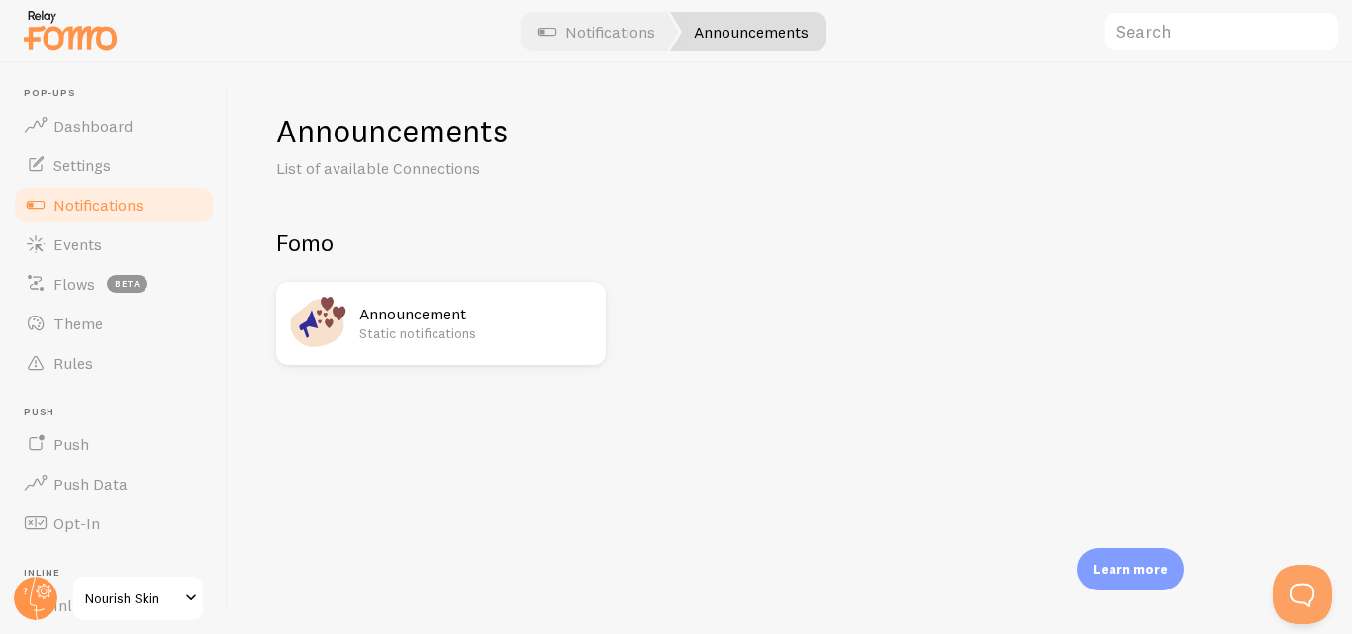
click at [448, 338] on p "Static notifications" at bounding box center [476, 334] width 235 height 20
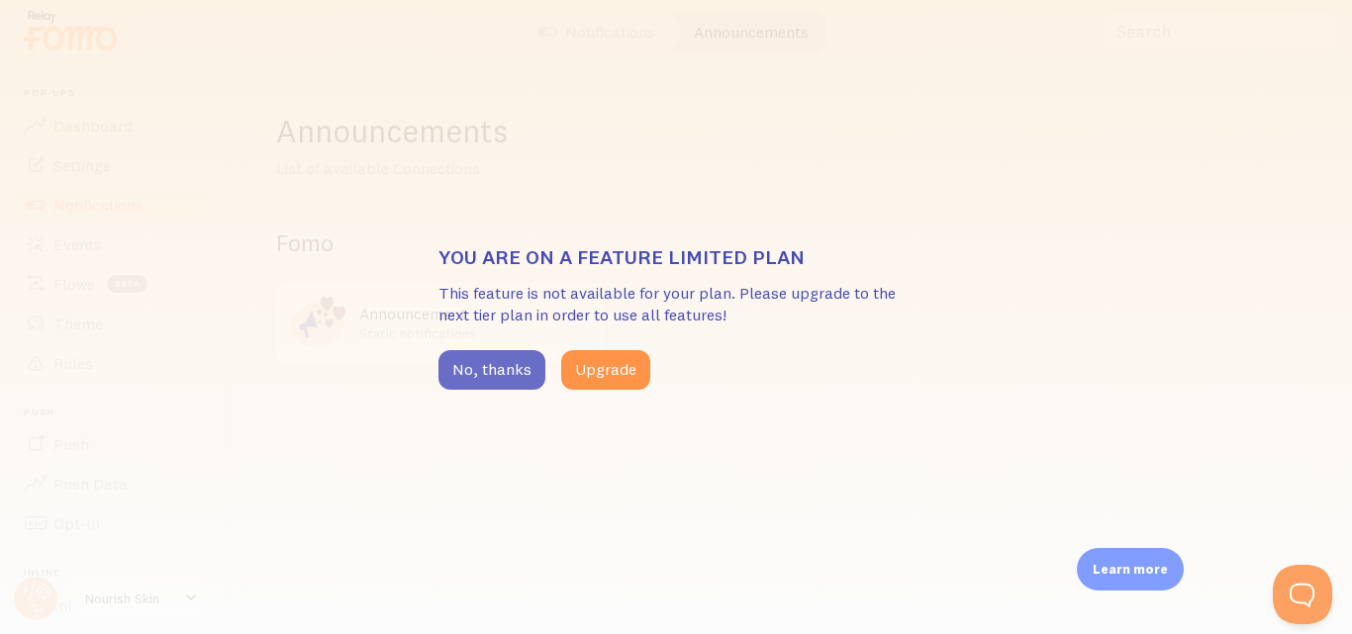
click at [476, 384] on button "No, thanks" at bounding box center [491, 370] width 107 height 40
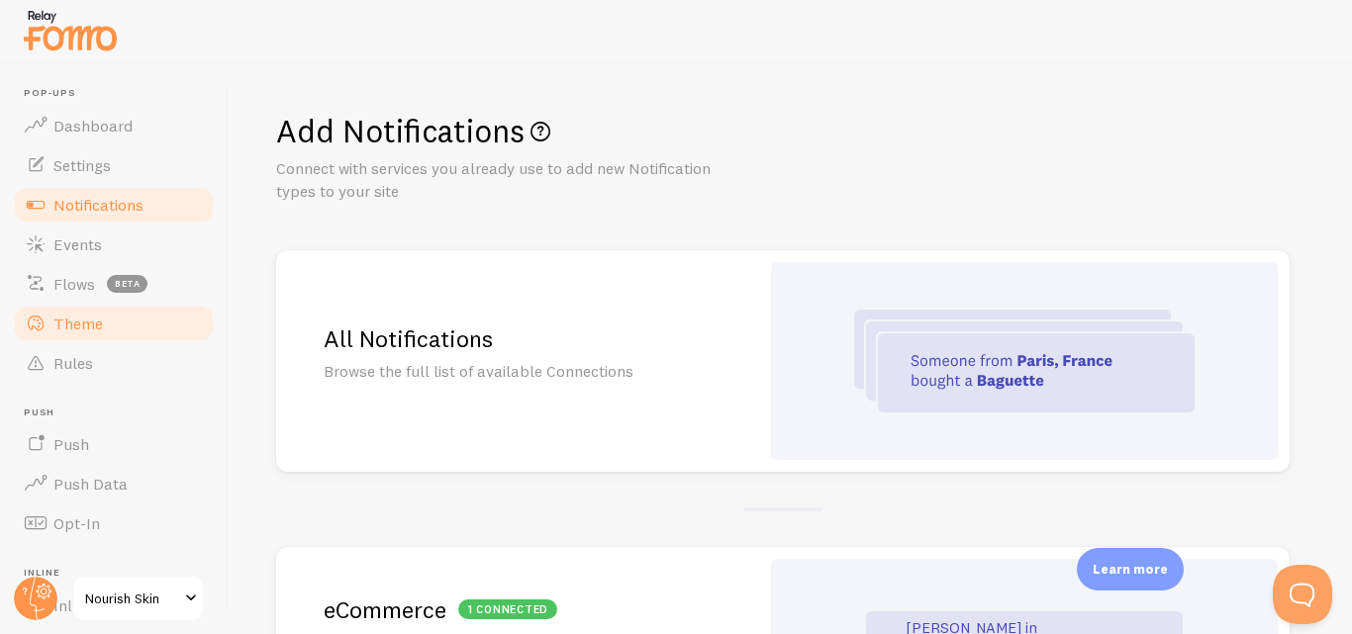
click at [91, 332] on span "Theme" at bounding box center [77, 324] width 49 height 20
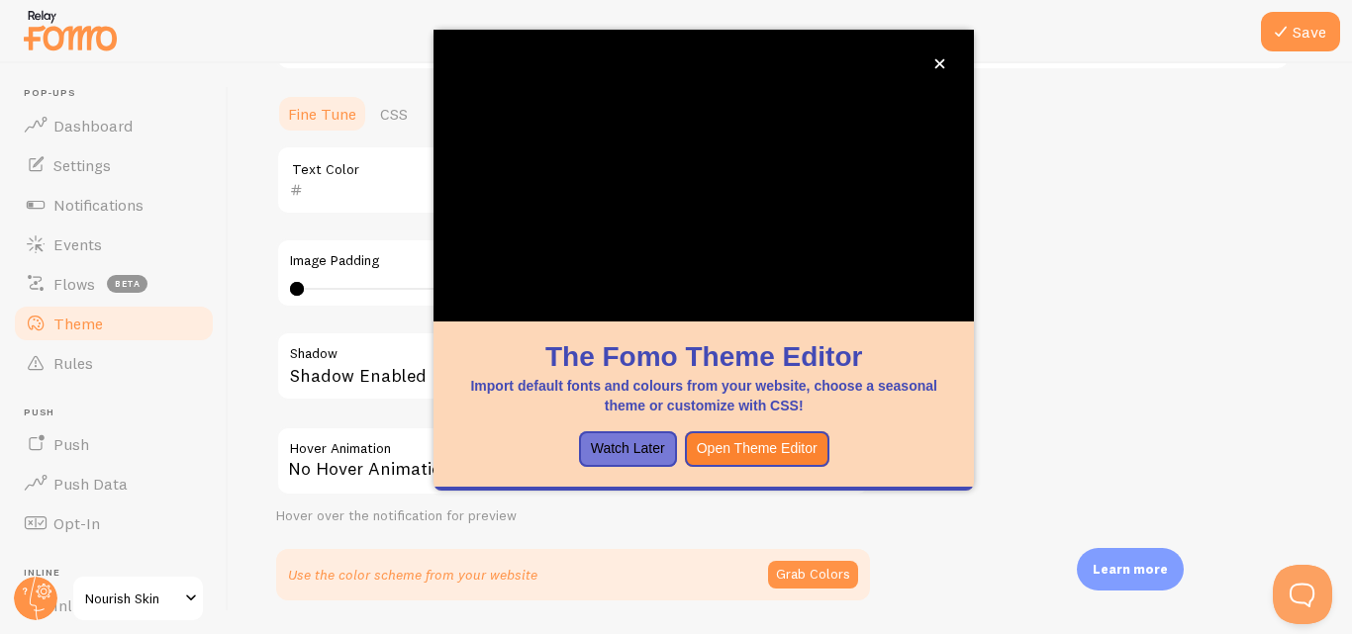
scroll to position [450, 0]
click at [939, 62] on icon "close," at bounding box center [940, 64] width 10 height 10
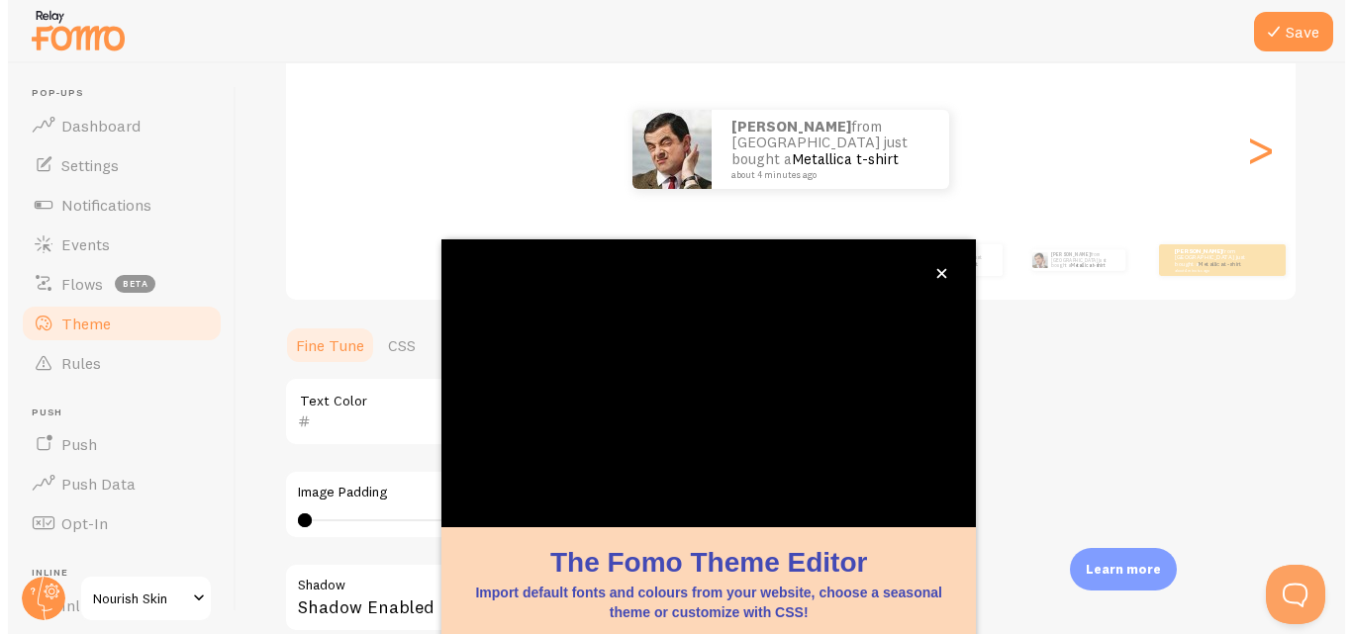
scroll to position [214, 0]
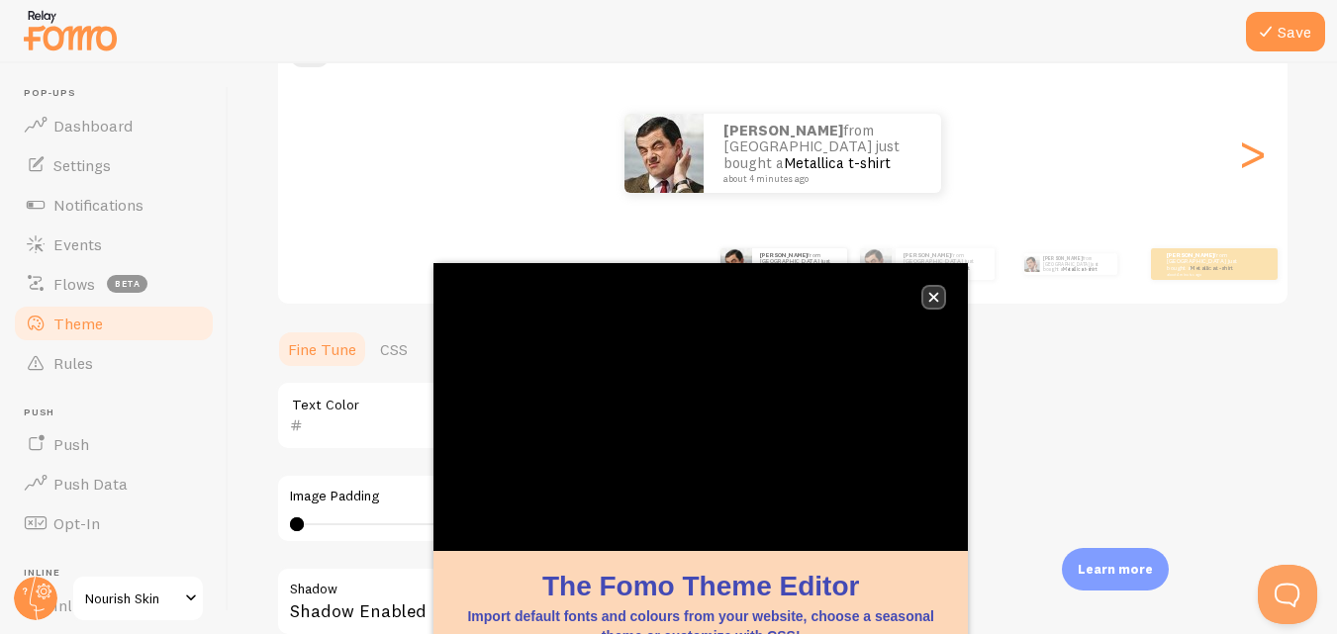
click at [934, 299] on icon "close," at bounding box center [933, 297] width 11 height 11
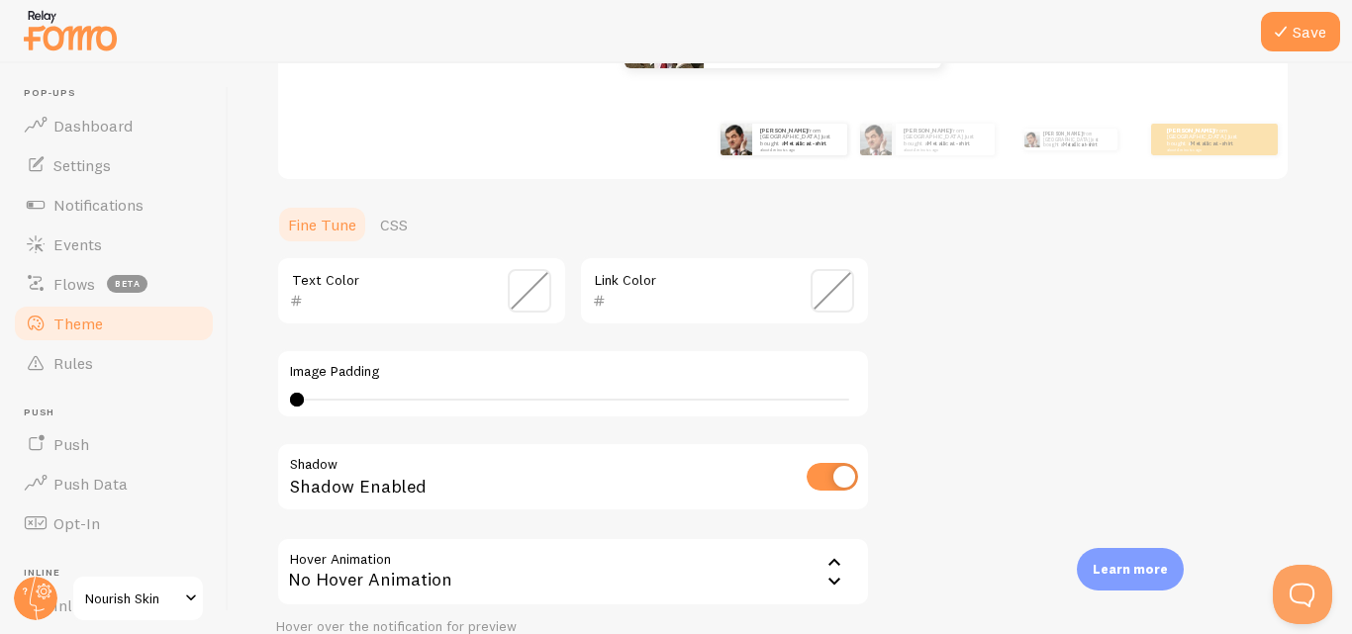
scroll to position [344, 0]
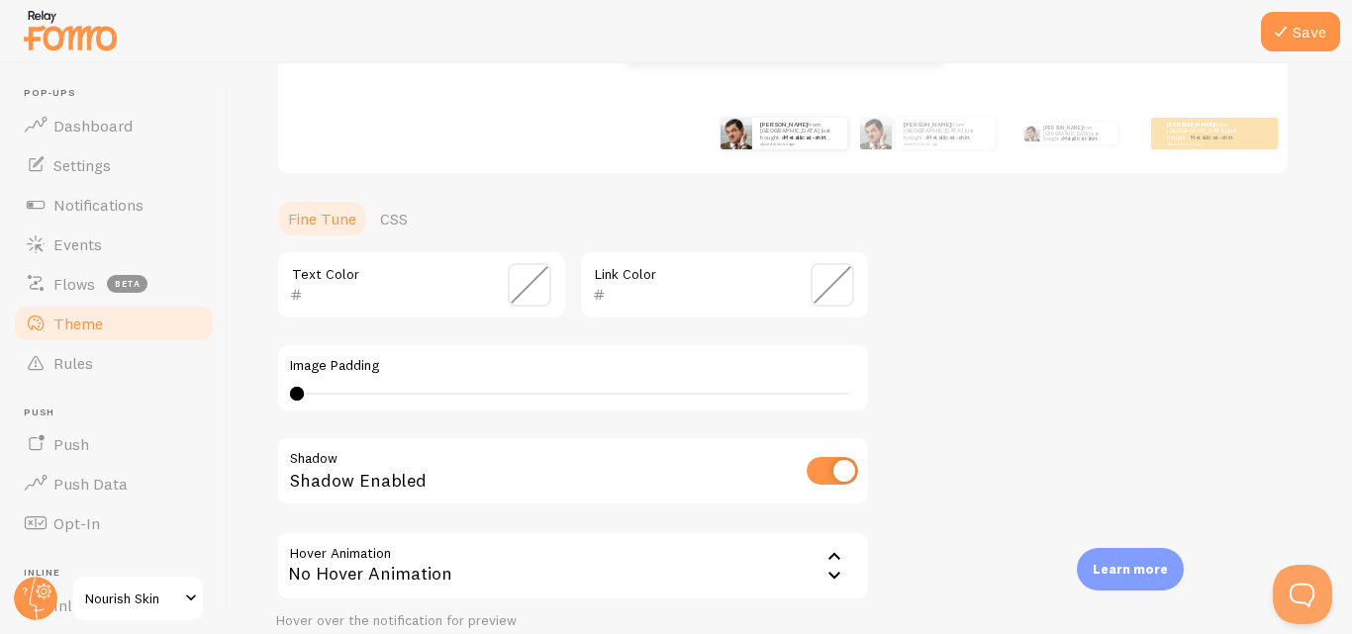
click at [579, 388] on div "0 0 - undefined" at bounding box center [573, 394] width 566 height 16
type input "0"
drag, startPoint x: 573, startPoint y: 392, endPoint x: 151, endPoint y: 355, distance: 423.2
click at [151, 355] on main "Pop-ups Dashboard Settings Notifications Events Flows beta Theme Rules [GEOGRAP…" at bounding box center [676, 348] width 1352 height 571
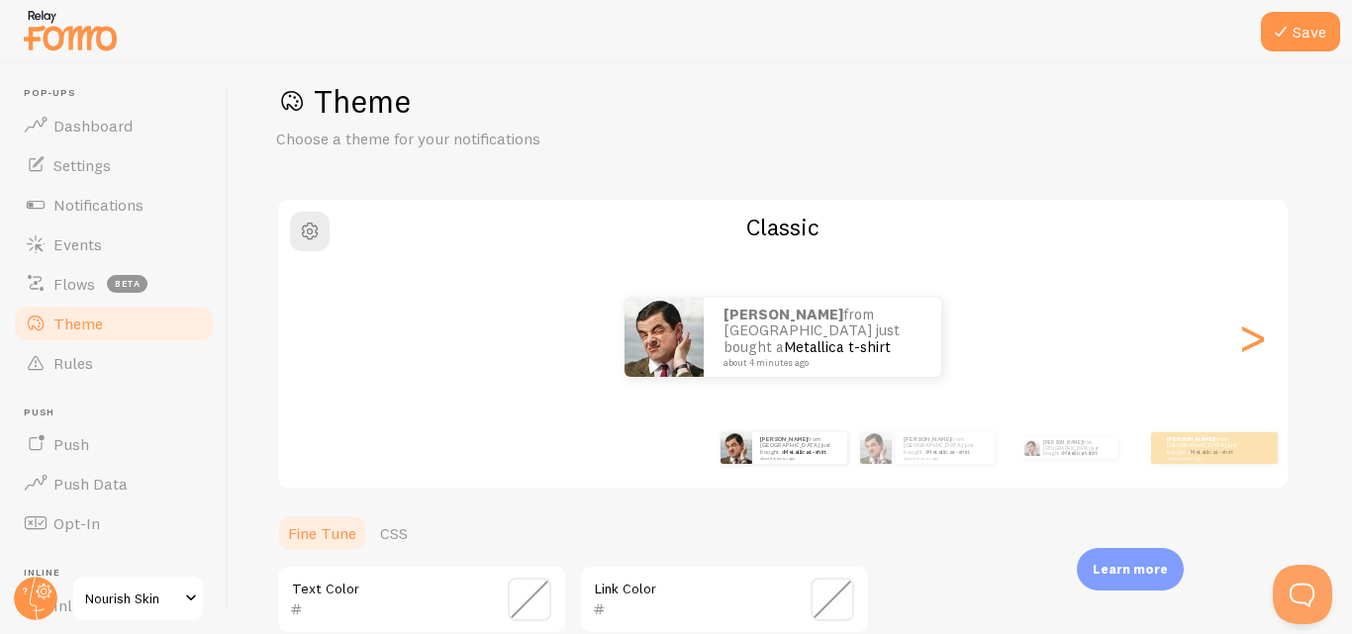
scroll to position [0, 0]
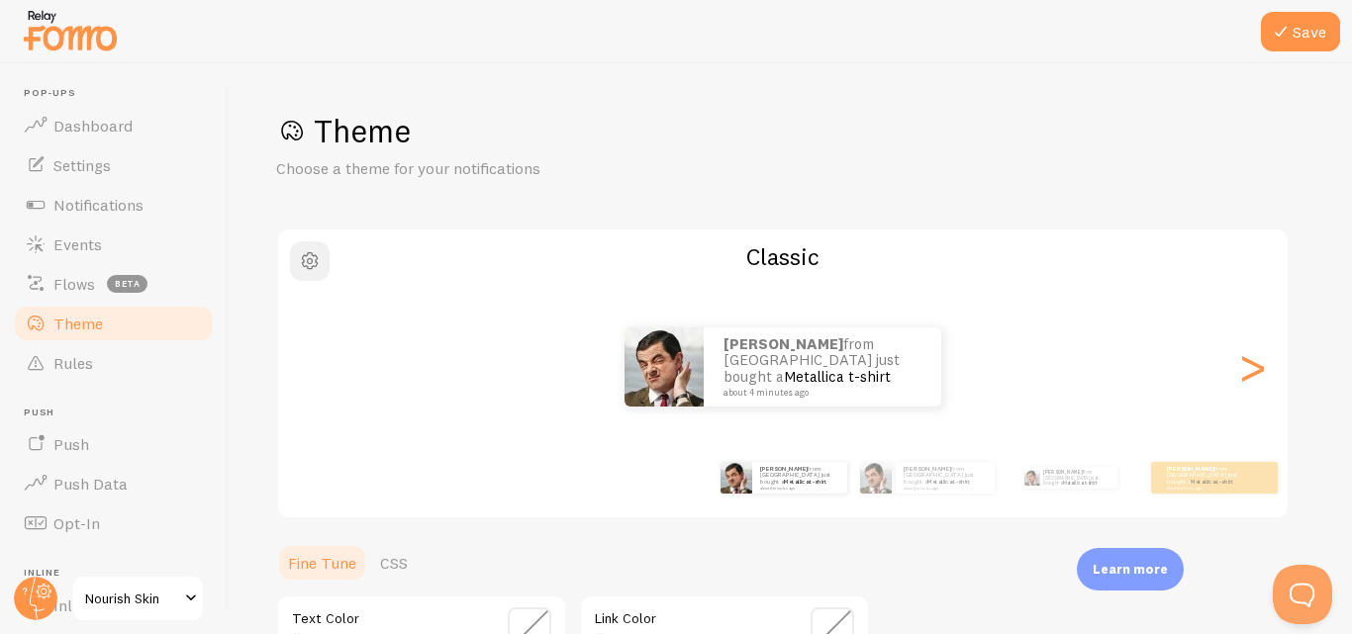
click at [321, 270] on span "button" at bounding box center [310, 261] width 24 height 24
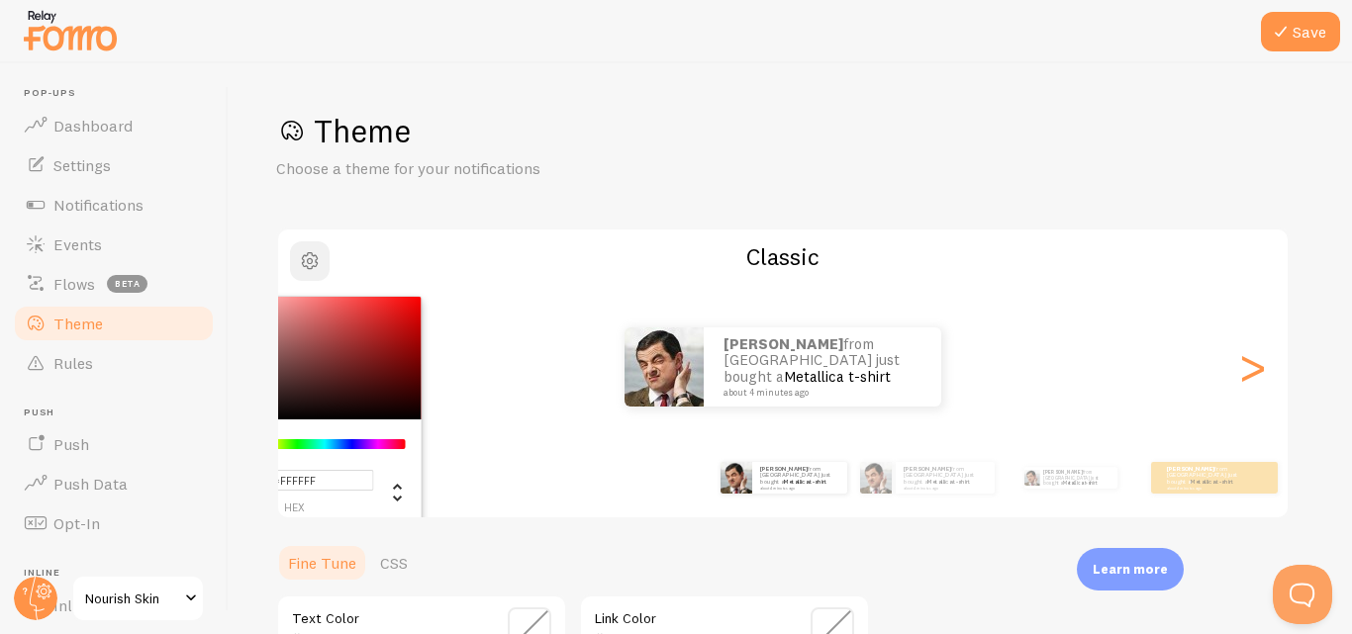
click at [321, 270] on span "button" at bounding box center [310, 261] width 24 height 24
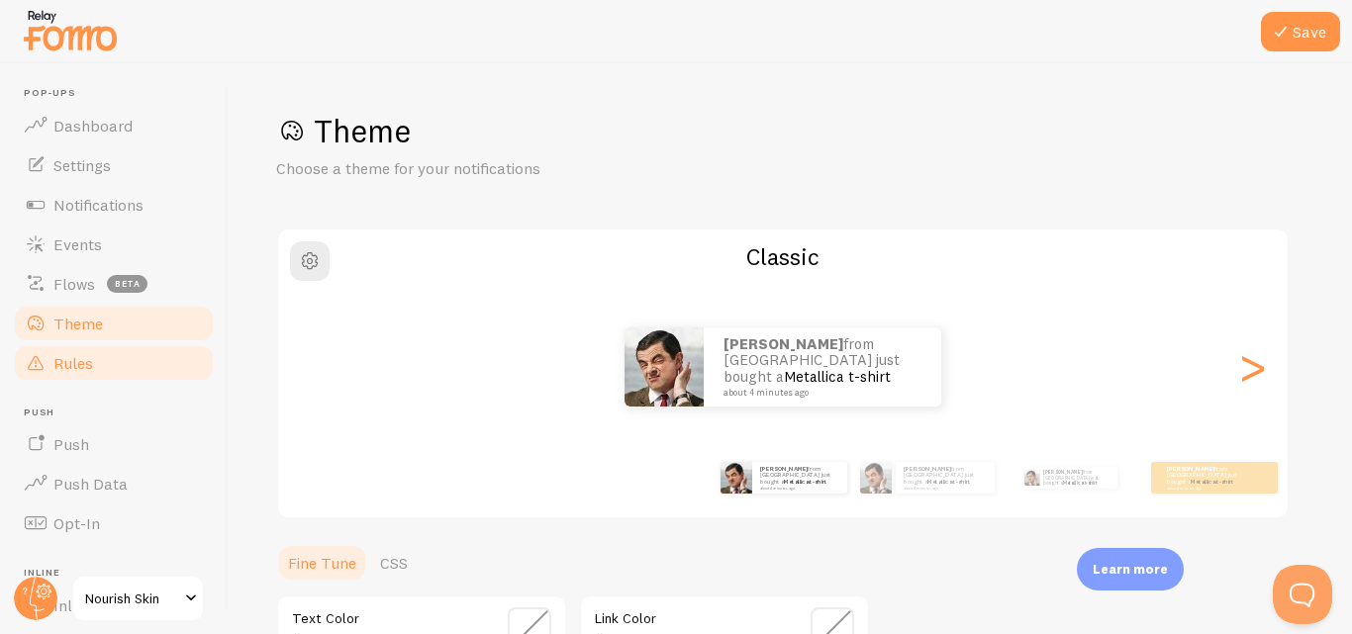
click at [100, 362] on link "Rules" at bounding box center [114, 363] width 204 height 40
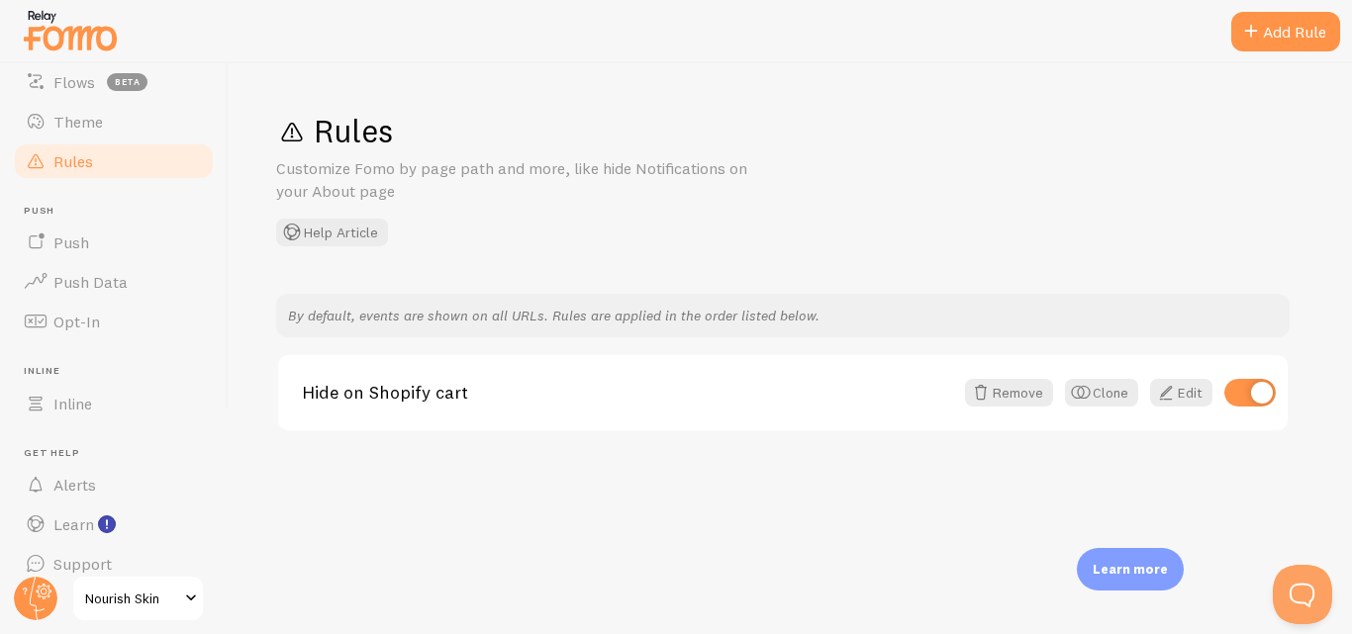
scroll to position [214, 0]
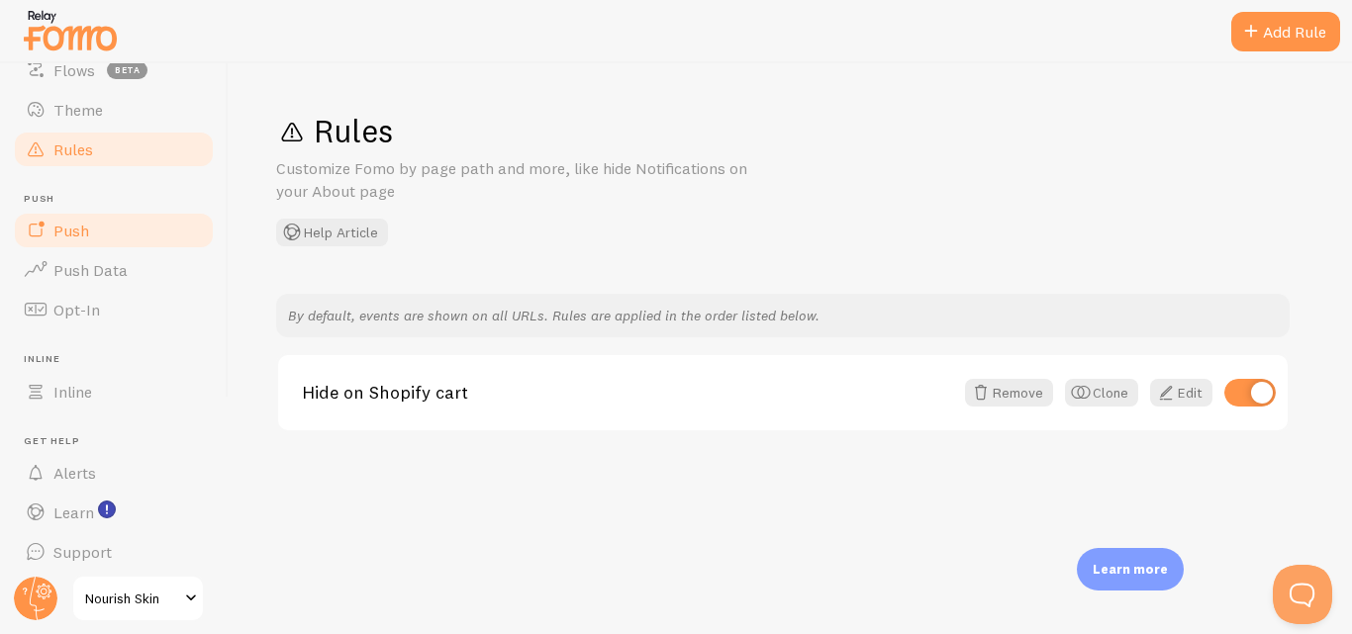
click at [119, 226] on link "Push" at bounding box center [114, 231] width 204 height 40
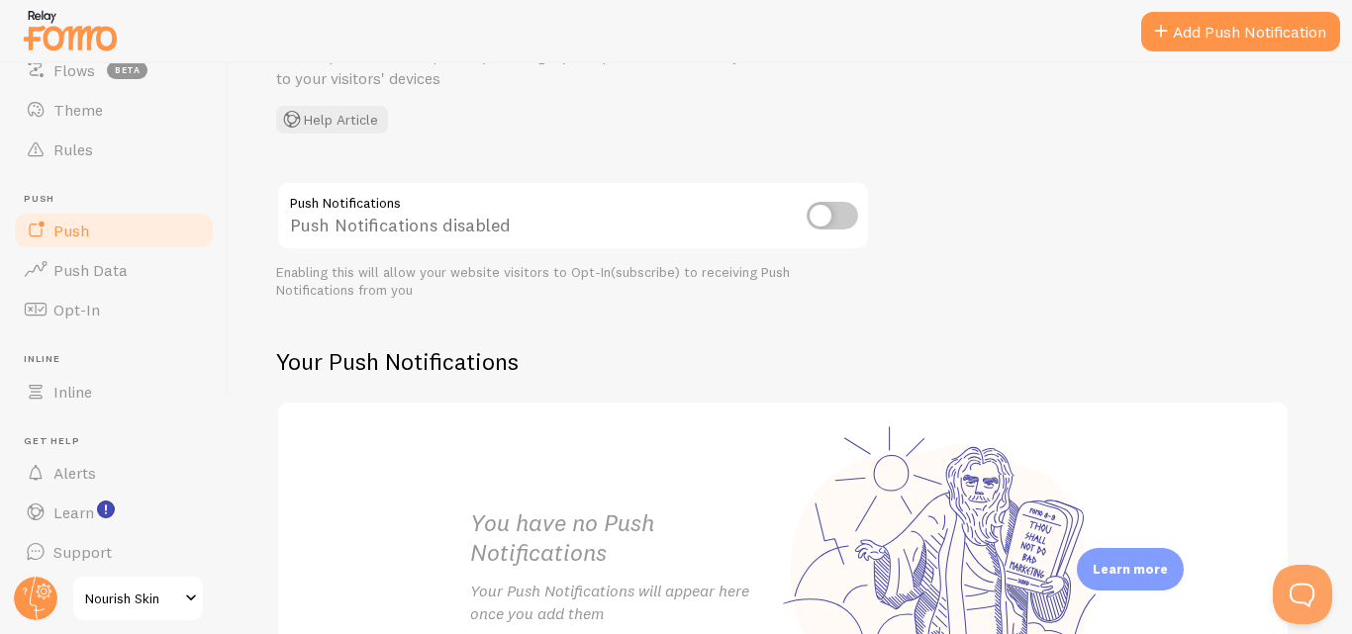
scroll to position [133, 0]
click at [837, 213] on input "checkbox" at bounding box center [832, 219] width 51 height 28
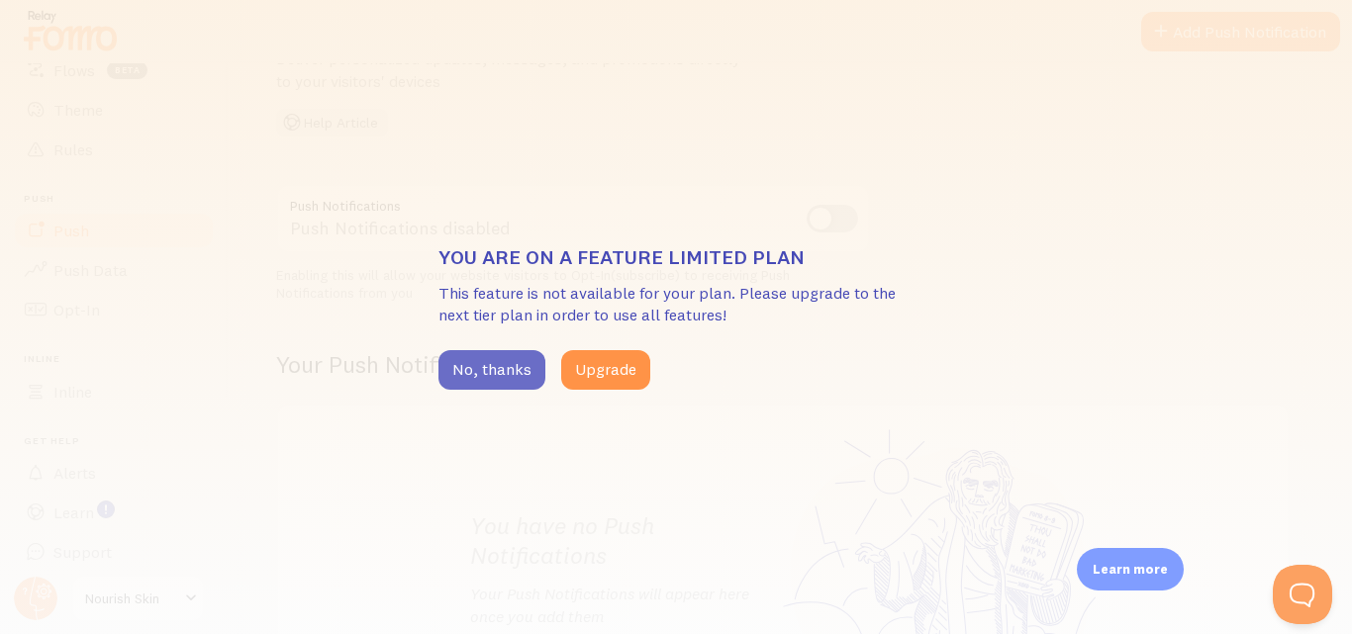
click at [504, 371] on button "No, thanks" at bounding box center [491, 370] width 107 height 40
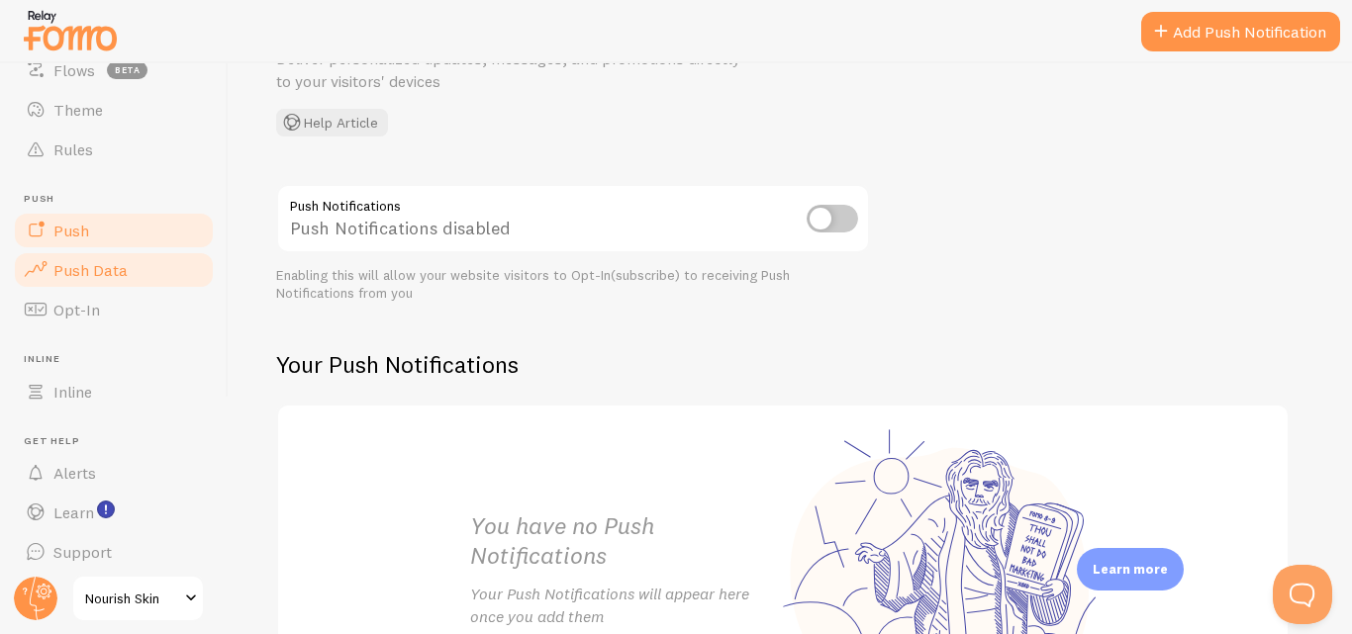
click at [125, 282] on link "Push Data" at bounding box center [114, 270] width 204 height 40
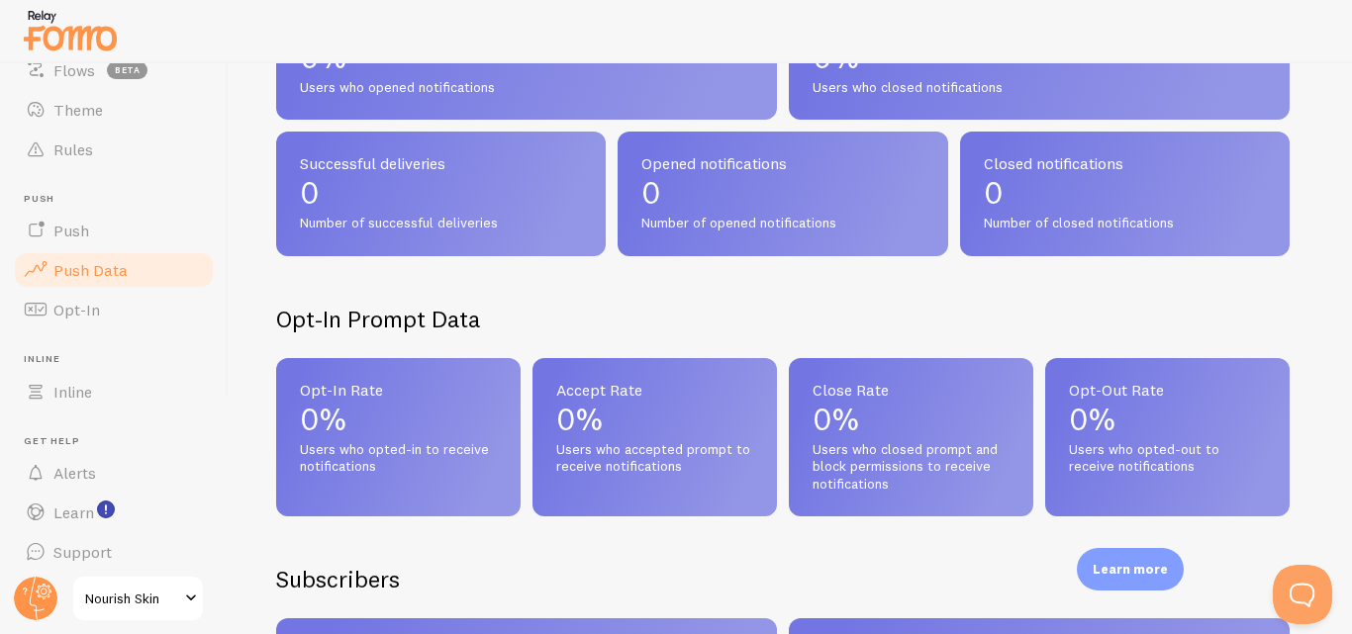
scroll to position [316, 0]
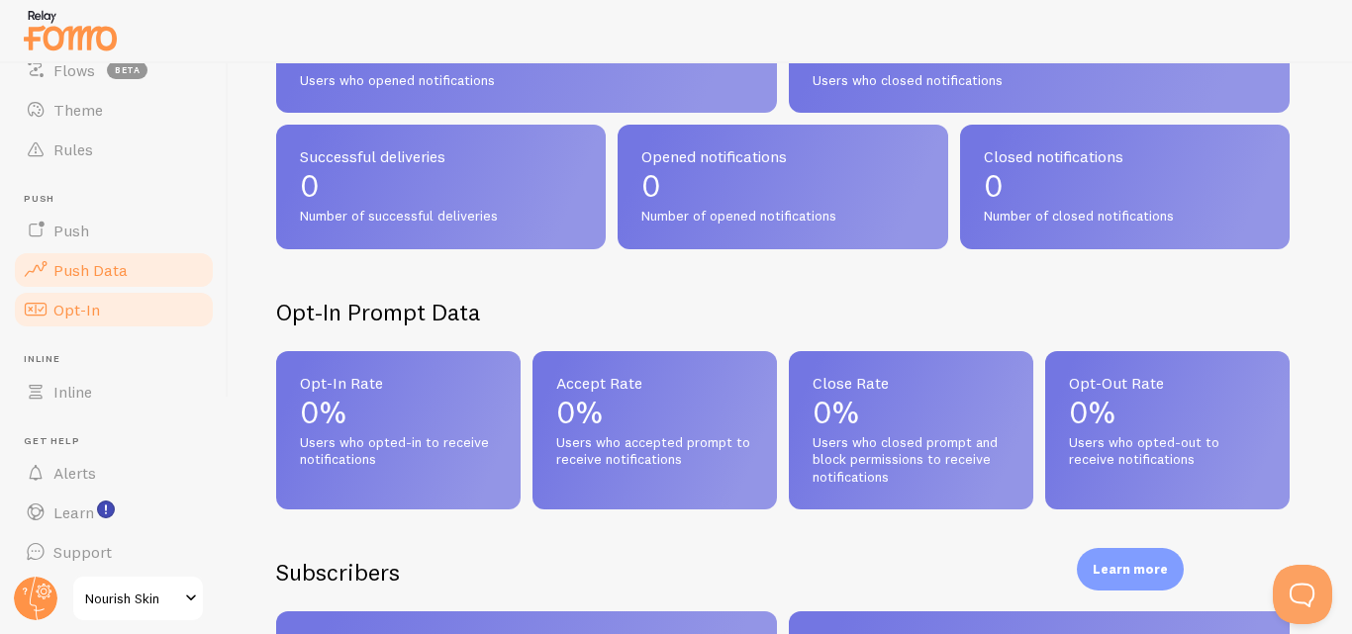
click at [147, 317] on link "Opt-In" at bounding box center [114, 310] width 204 height 40
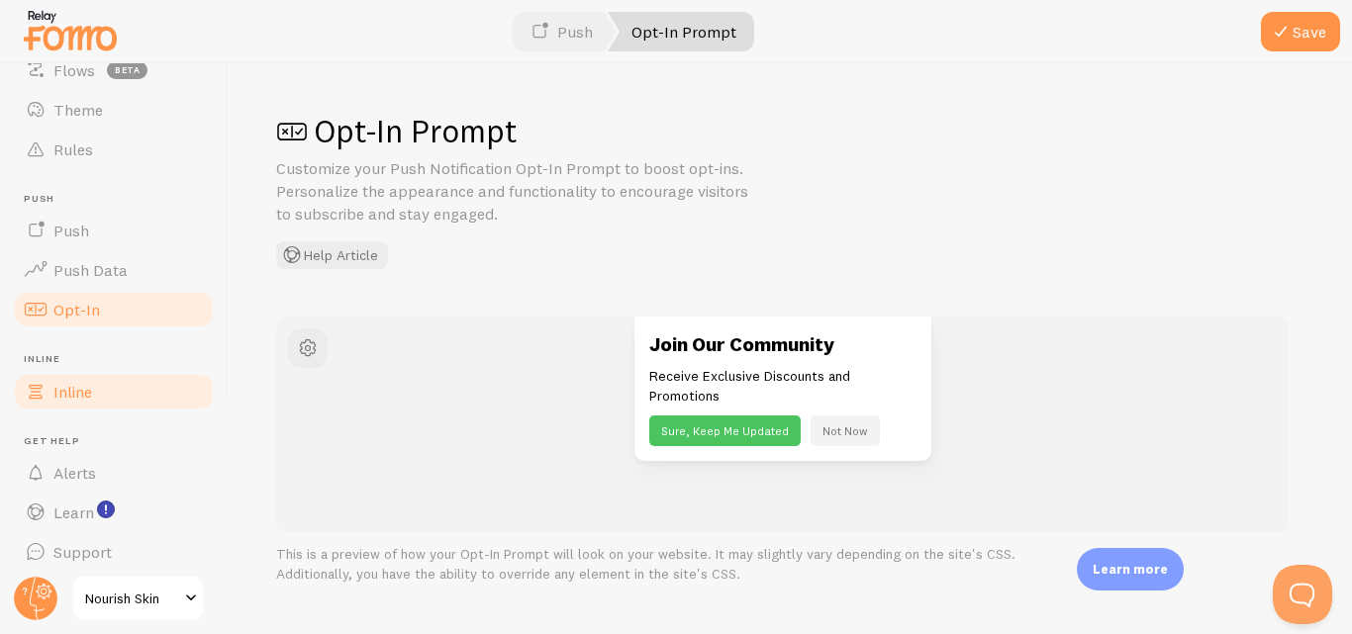
click at [117, 391] on link "Inline" at bounding box center [114, 392] width 204 height 40
